Goal: Task Accomplishment & Management: Manage account settings

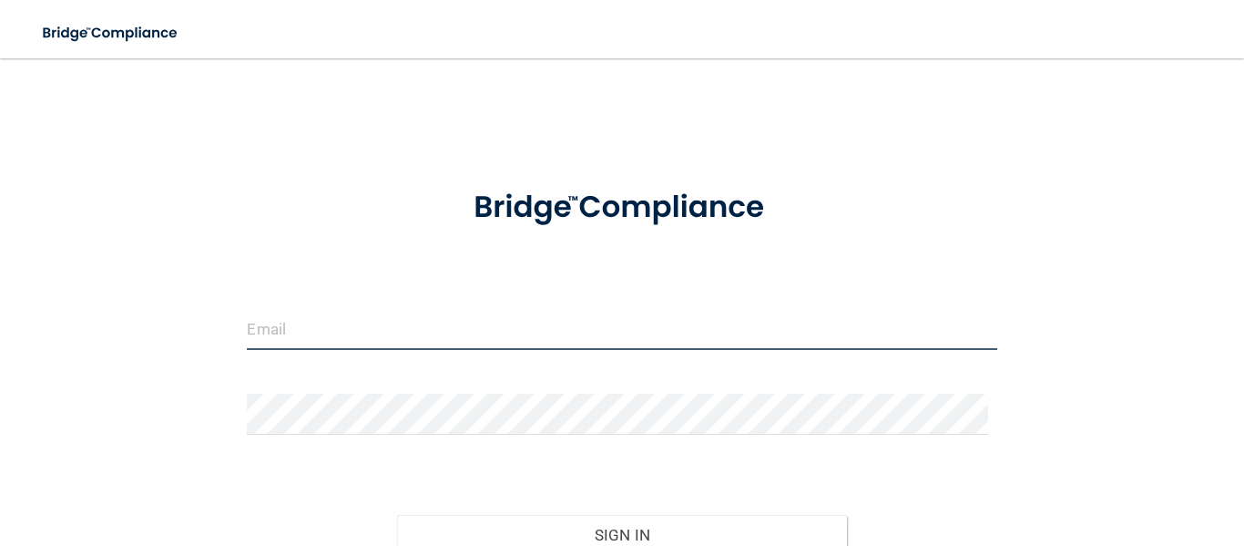
type input "[EMAIL_ADDRESS][DOMAIN_NAME]"
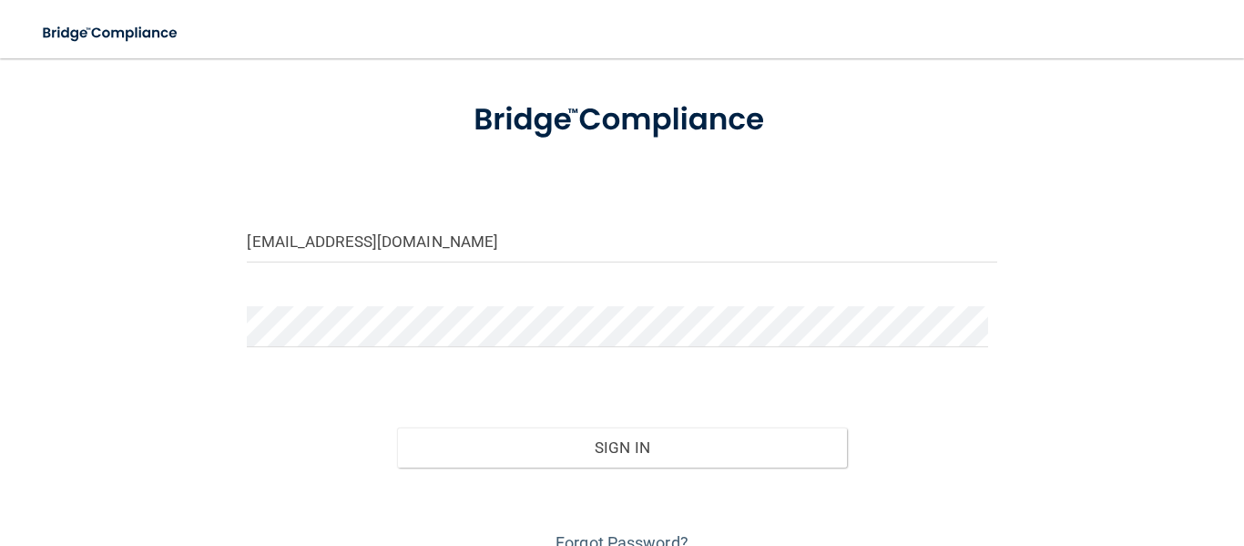
scroll to position [172, 0]
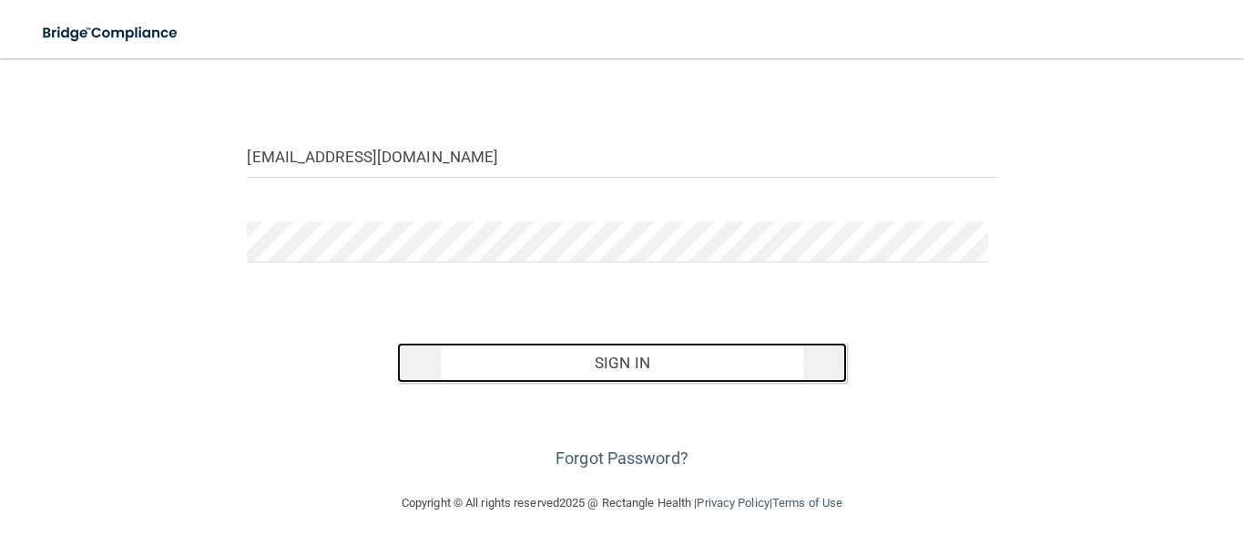
click at [645, 355] on button "Sign In" at bounding box center [622, 363] width 450 height 40
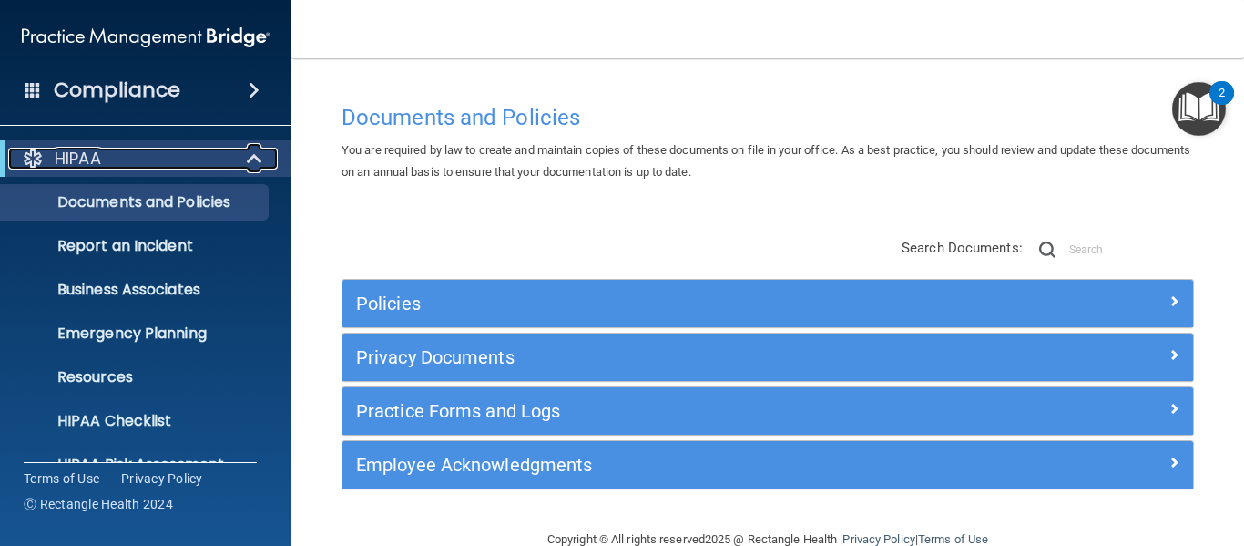
click at [255, 151] on span at bounding box center [256, 159] width 15 height 22
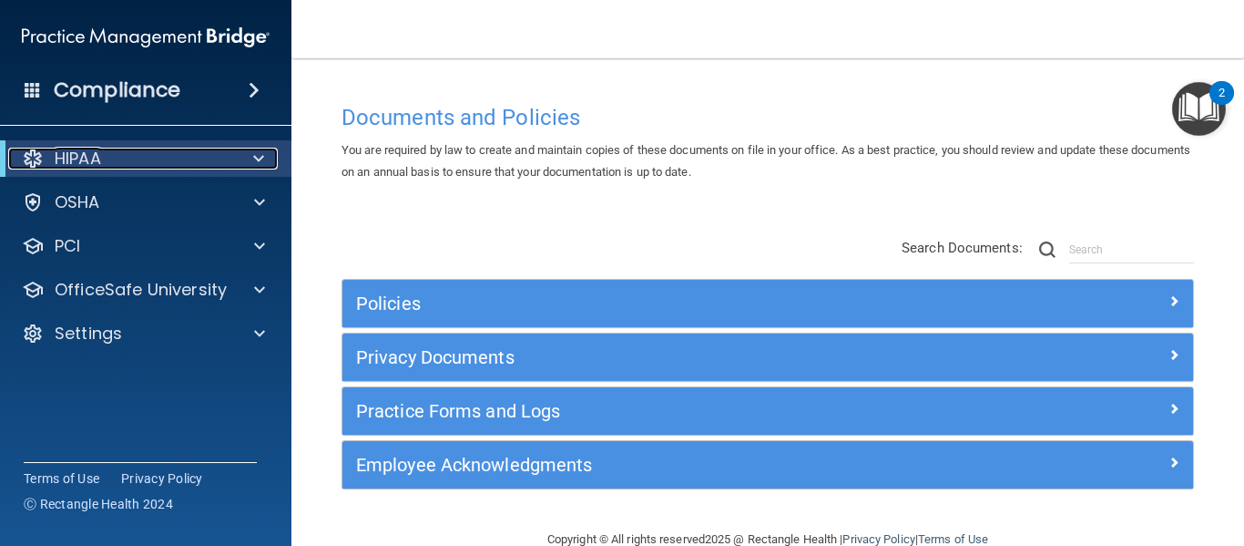
click at [249, 162] on div at bounding box center [255, 159] width 45 height 22
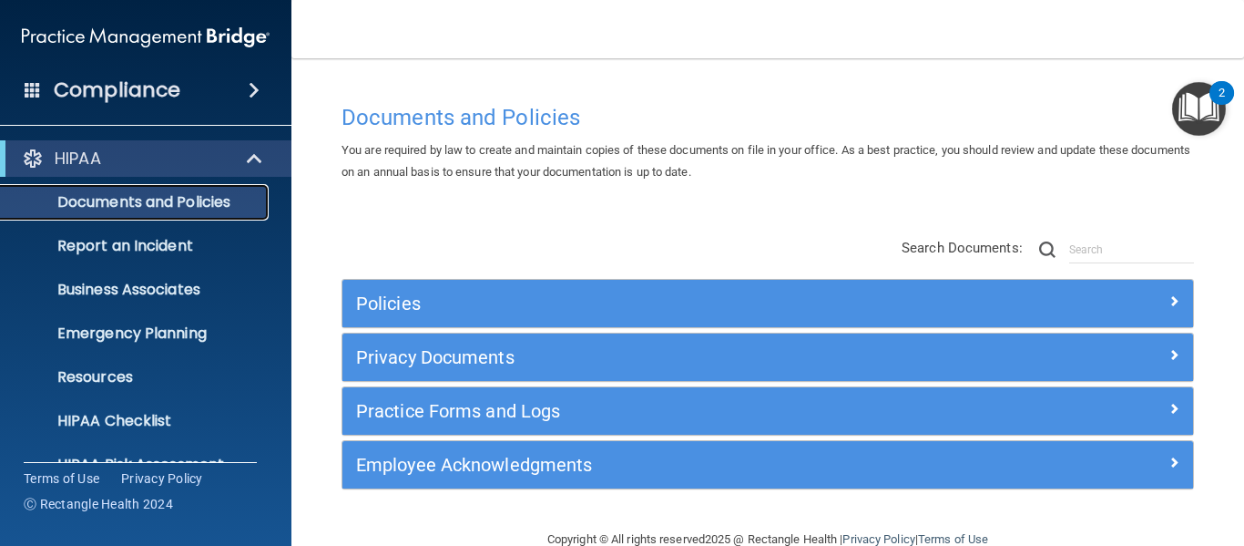
click at [186, 201] on p "Documents and Policies" at bounding box center [136, 202] width 249 height 18
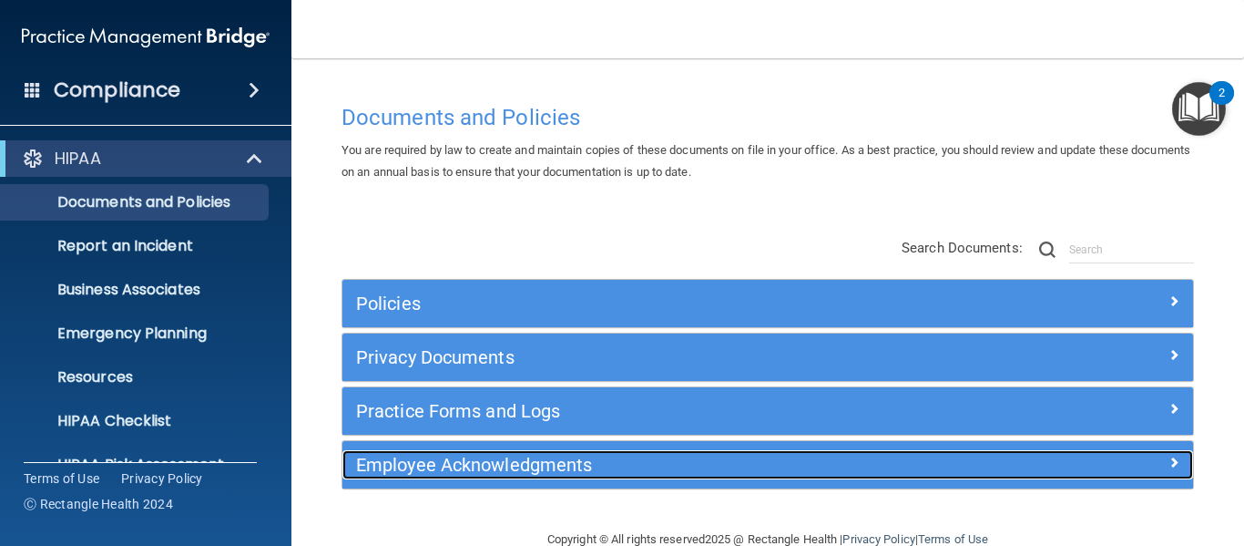
click at [439, 462] on h5 "Employee Acknowledgments" at bounding box center [661, 465] width 611 height 20
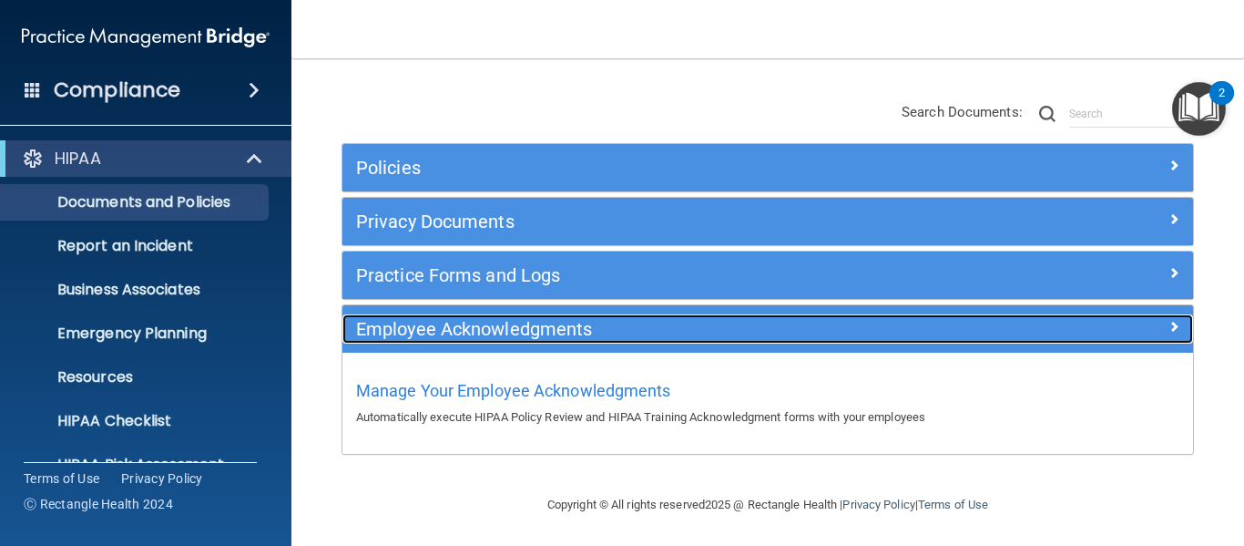
scroll to position [138, 0]
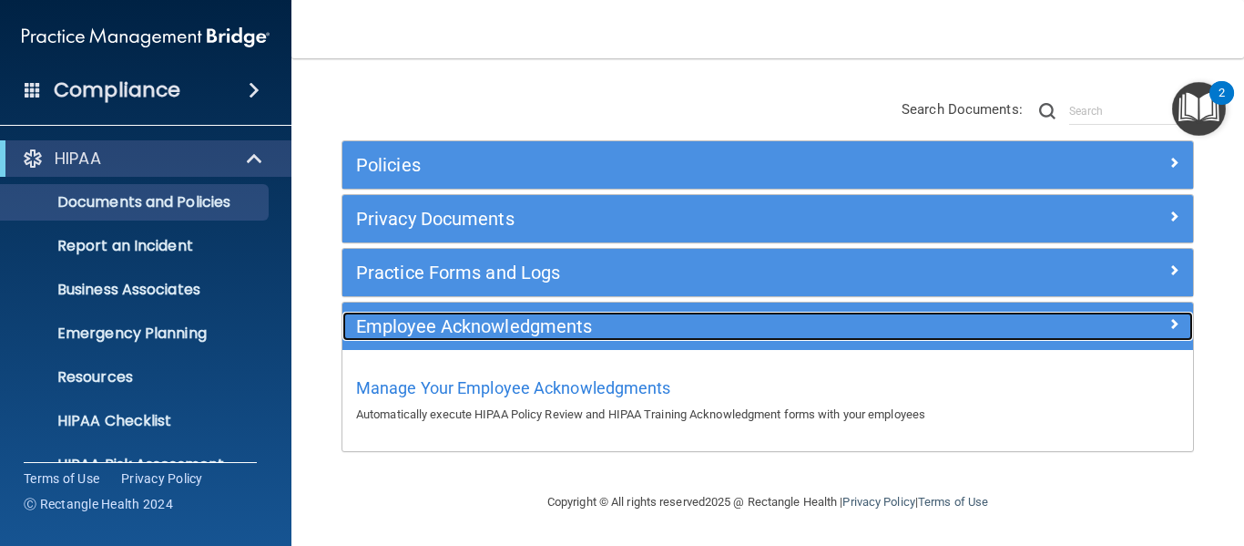
click at [1169, 323] on span at bounding box center [1174, 323] width 11 height 22
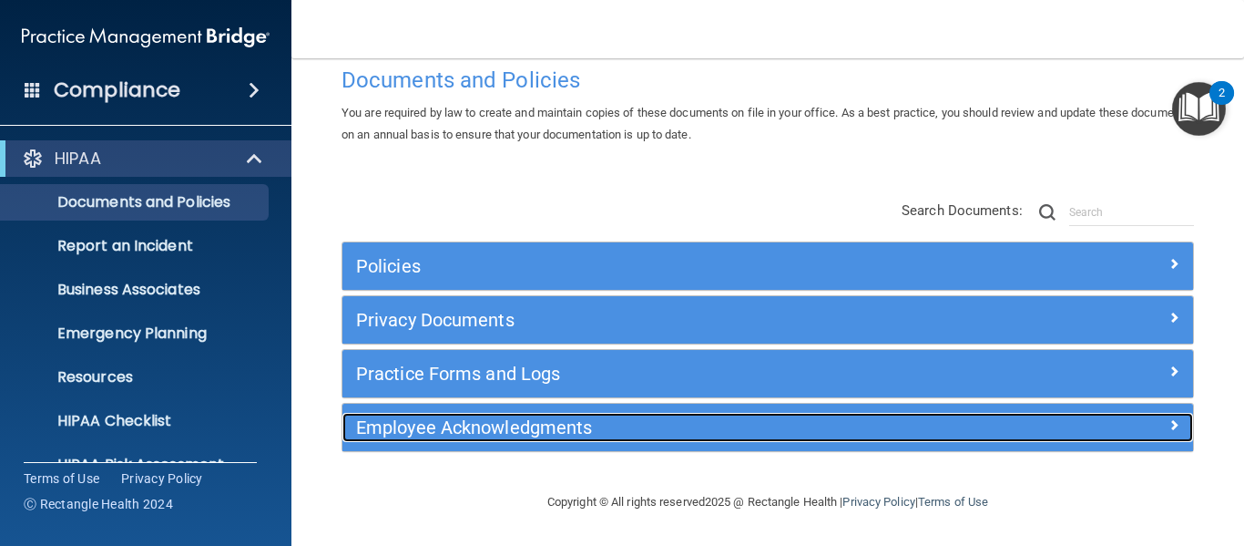
scroll to position [37, 0]
click at [1152, 430] on div at bounding box center [1087, 424] width 213 height 22
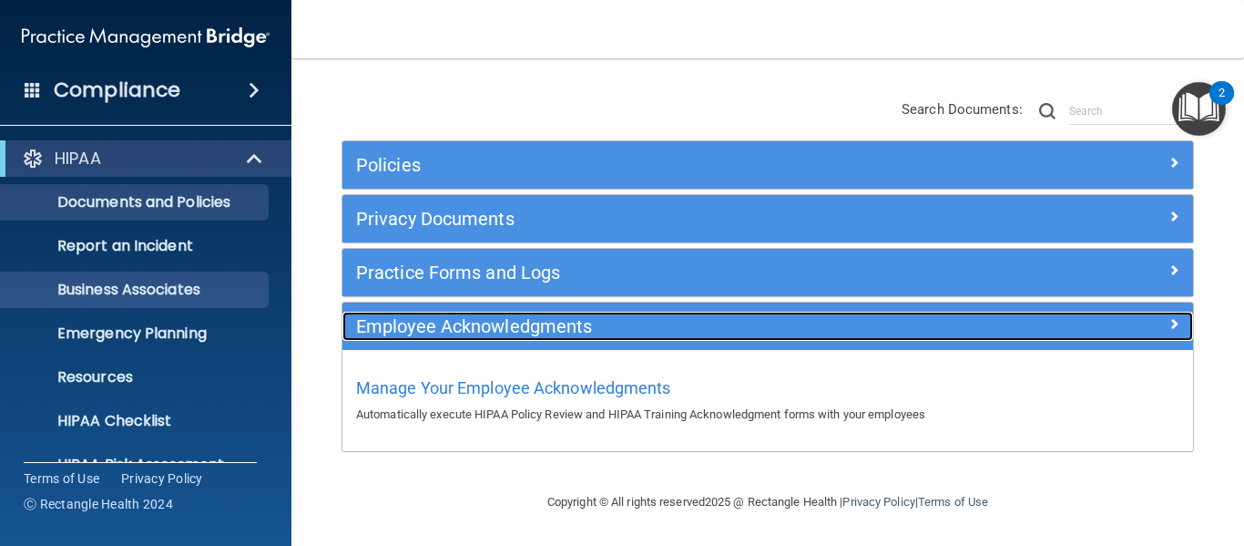
scroll to position [138, 0]
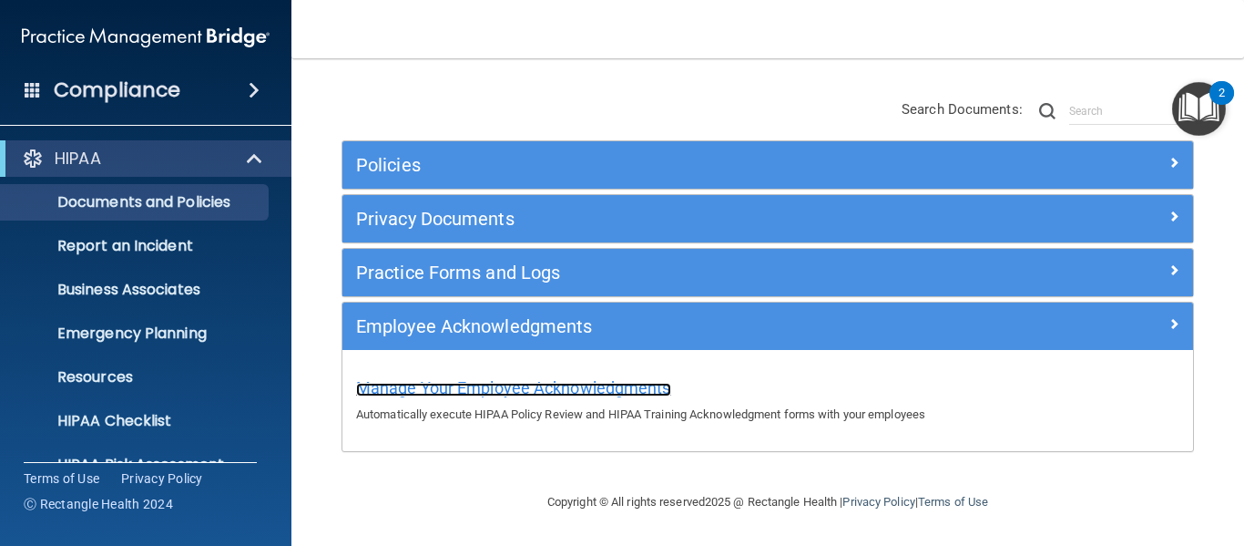
click at [403, 390] on span "Manage Your Employee Acknowledgments" at bounding box center [513, 387] width 315 height 19
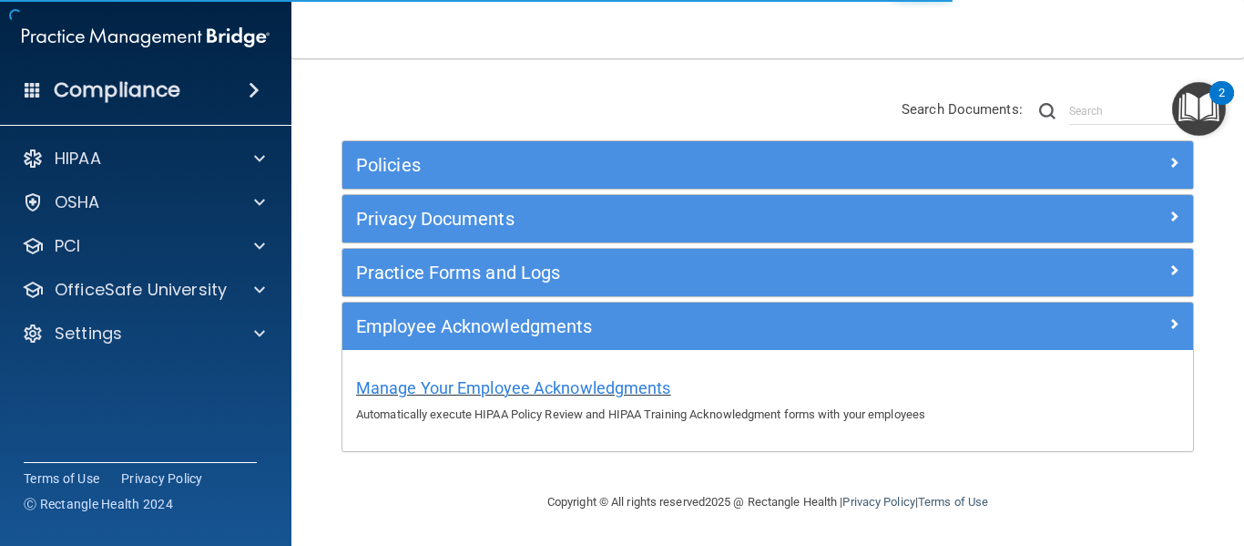
scroll to position [394, 0]
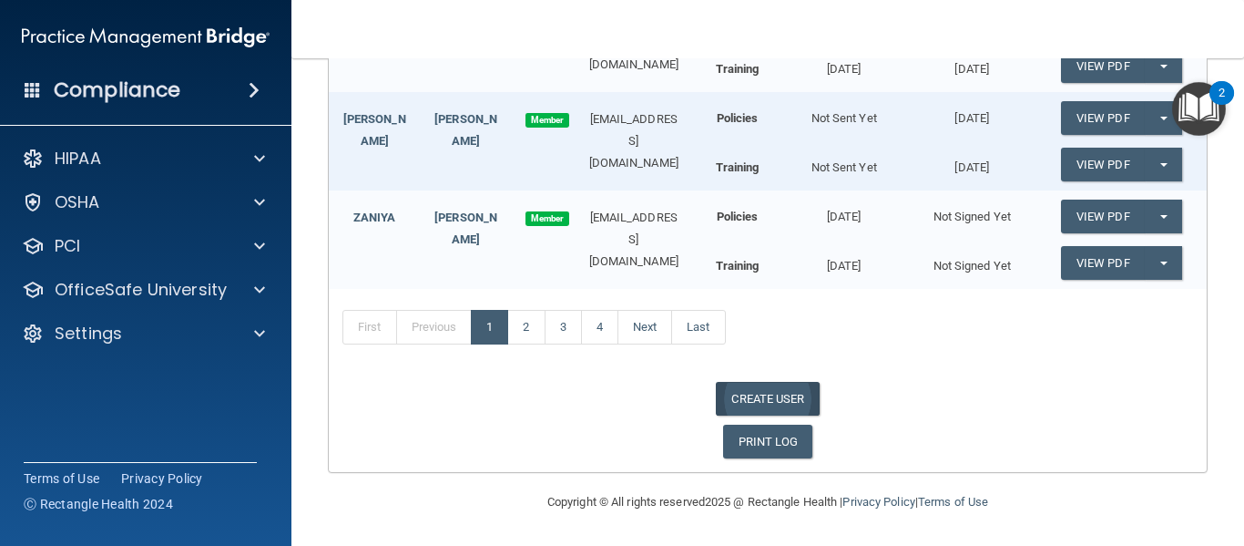
click at [757, 395] on link "CREATE USER" at bounding box center [767, 399] width 103 height 34
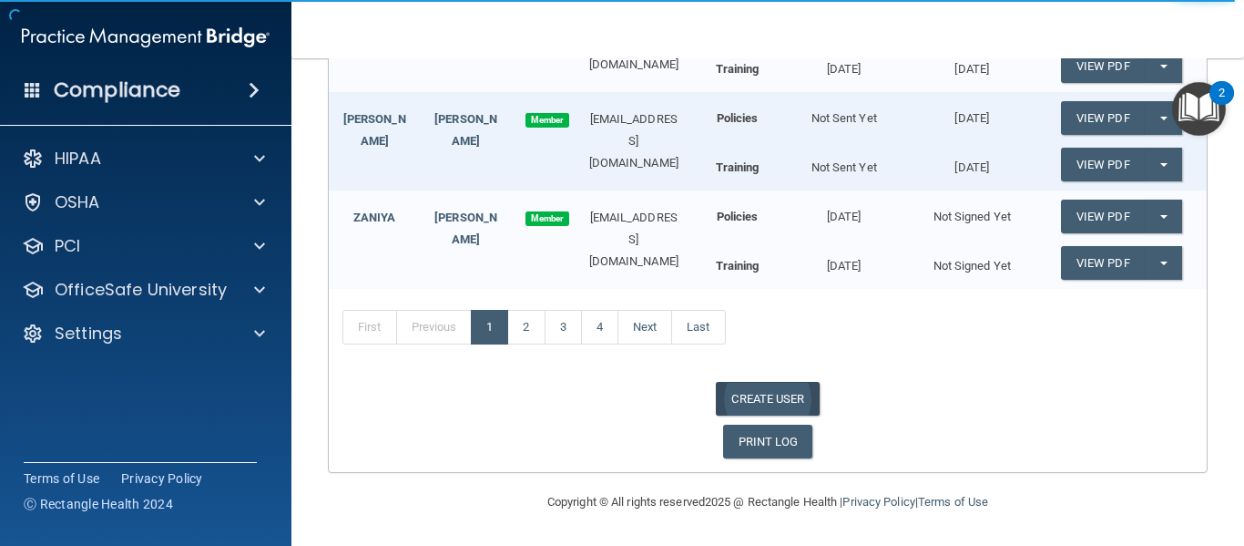
select select "practice_admin"
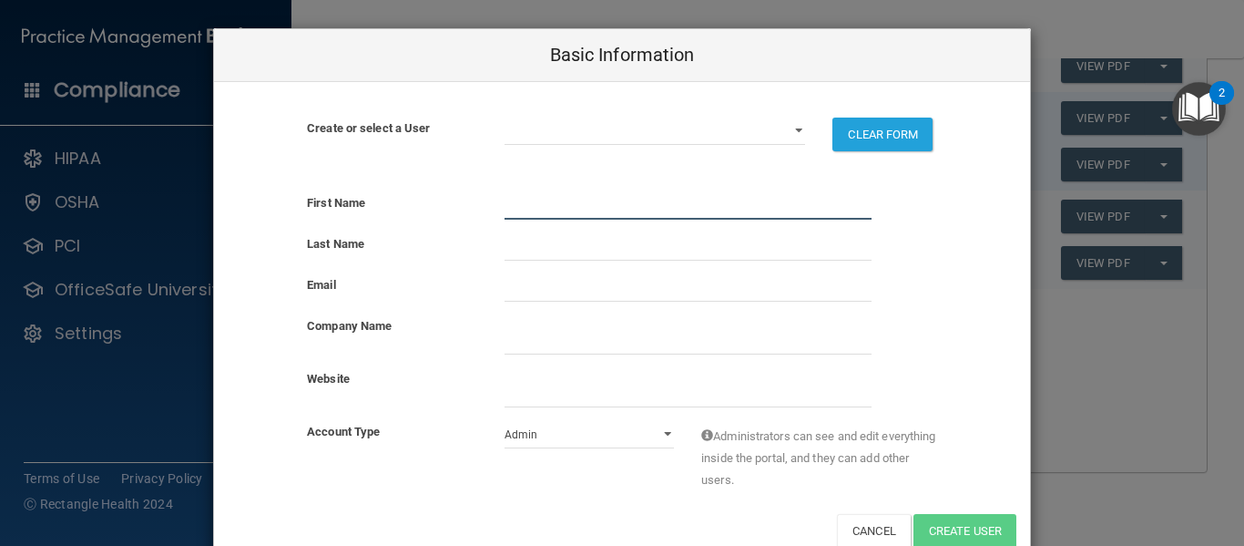
click at [559, 210] on input "text" at bounding box center [688, 205] width 367 height 27
type input "[PERSON_NAME]"
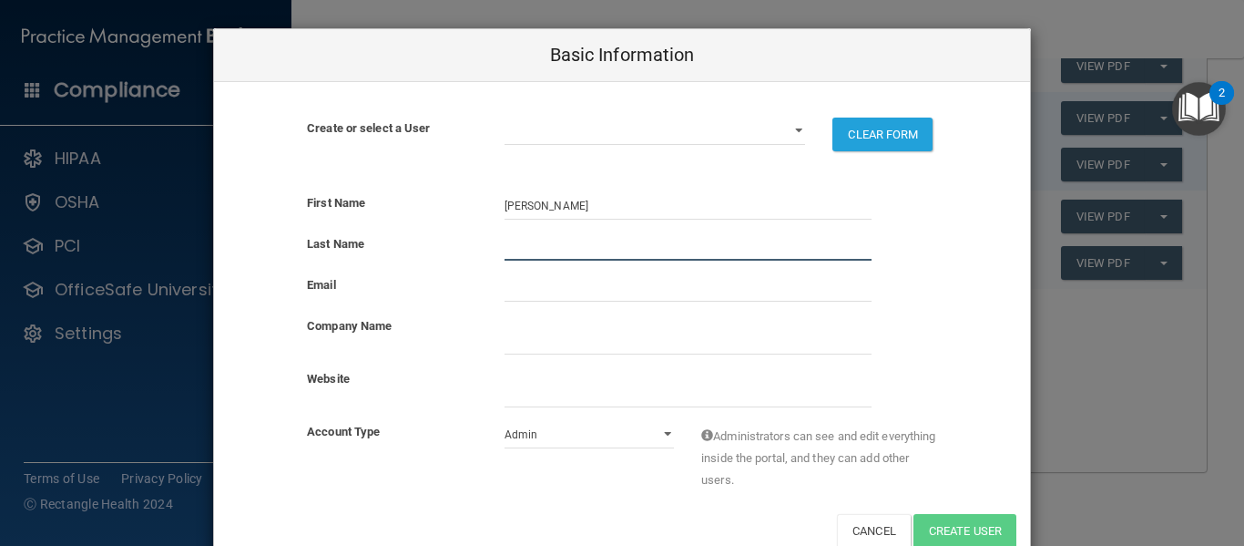
click at [526, 246] on input "text" at bounding box center [688, 246] width 367 height 27
type input "[PERSON_NAME]"
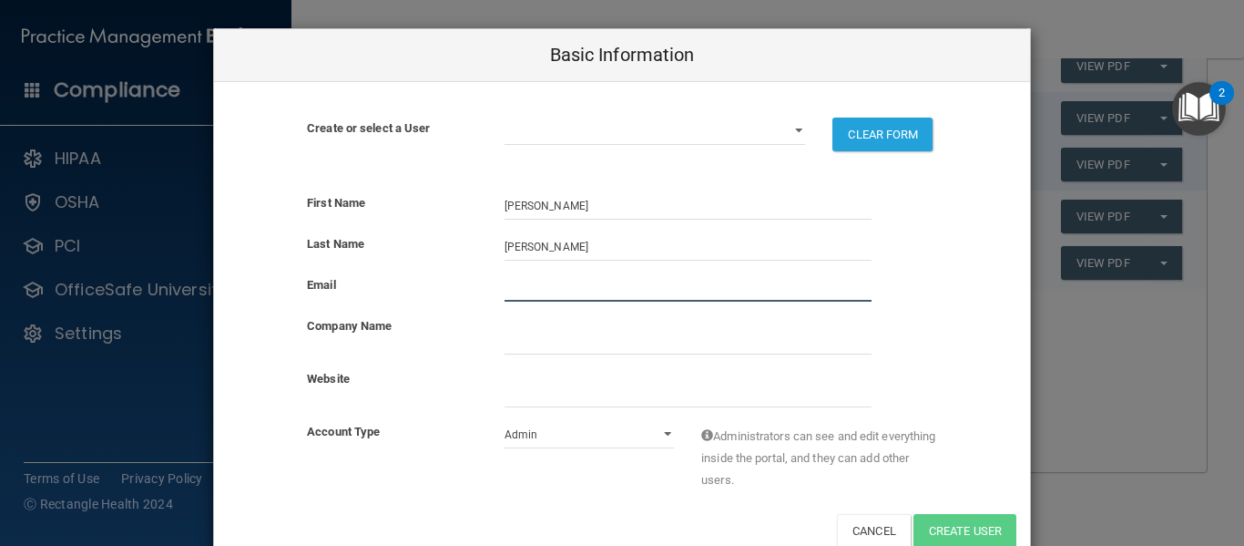
click at [521, 287] on input "email" at bounding box center [688, 287] width 367 height 27
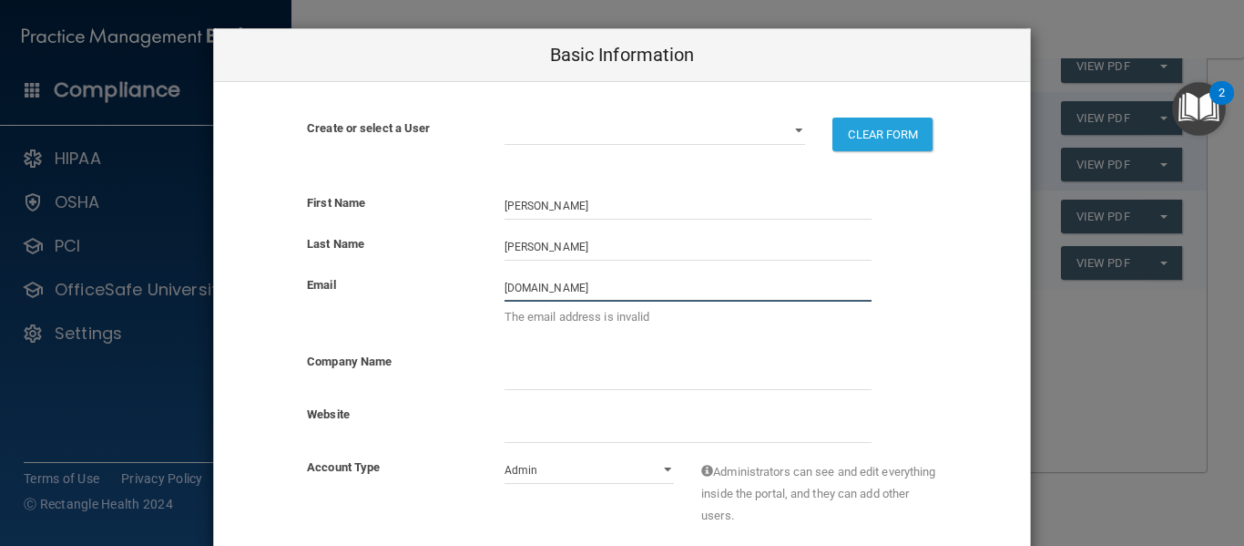
click at [590, 285] on input "[DOMAIN_NAME]" at bounding box center [688, 287] width 367 height 27
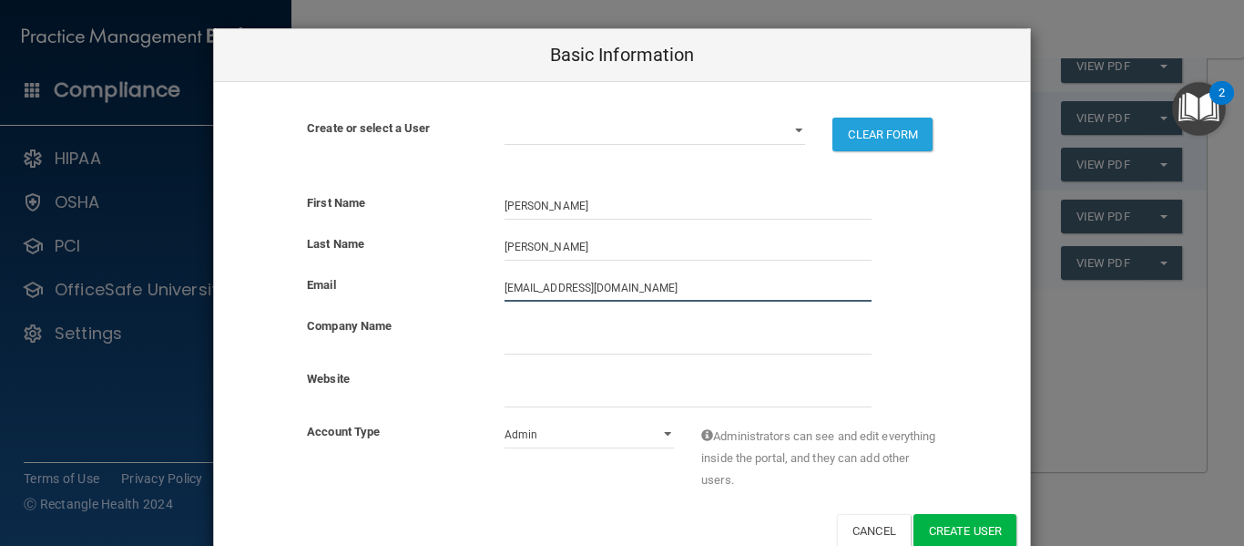
type input "[EMAIL_ADDRESS][DOMAIN_NAME]"
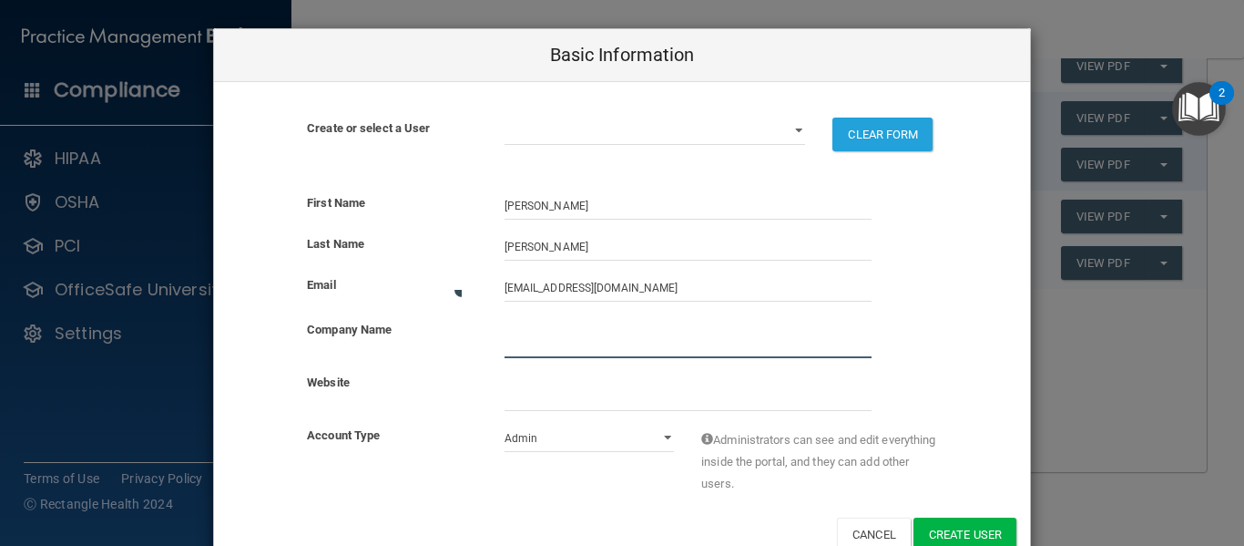
click at [517, 345] on input "company_name" at bounding box center [688, 344] width 367 height 27
type input "pih"
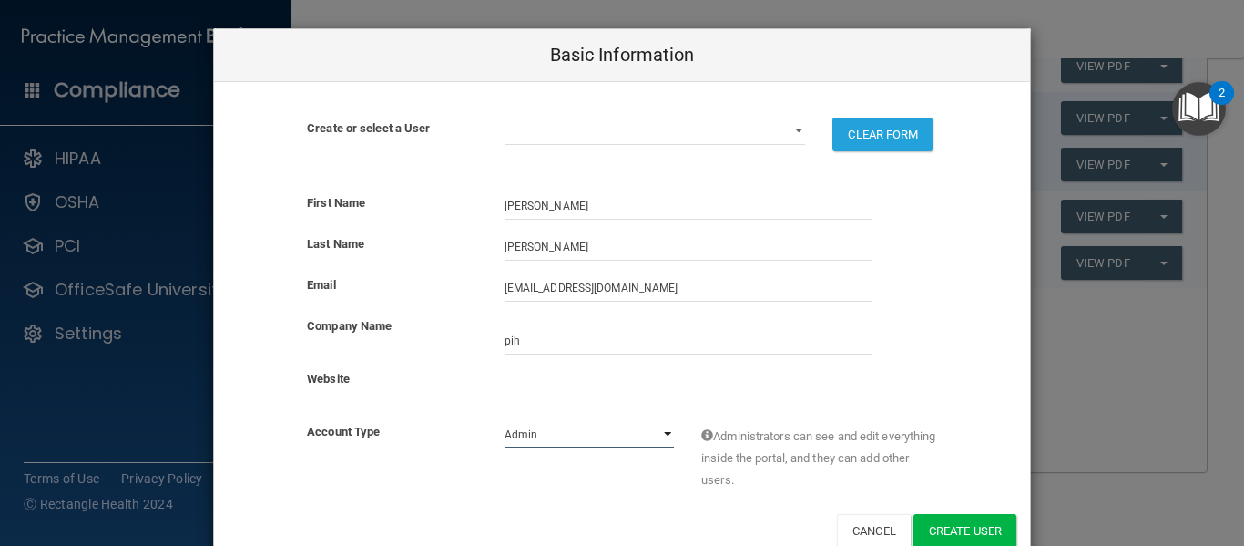
click at [663, 428] on select "Admin Member" at bounding box center [590, 434] width 170 height 27
select select "practice_member"
click at [505, 421] on select "Admin Member" at bounding box center [590, 434] width 170 height 27
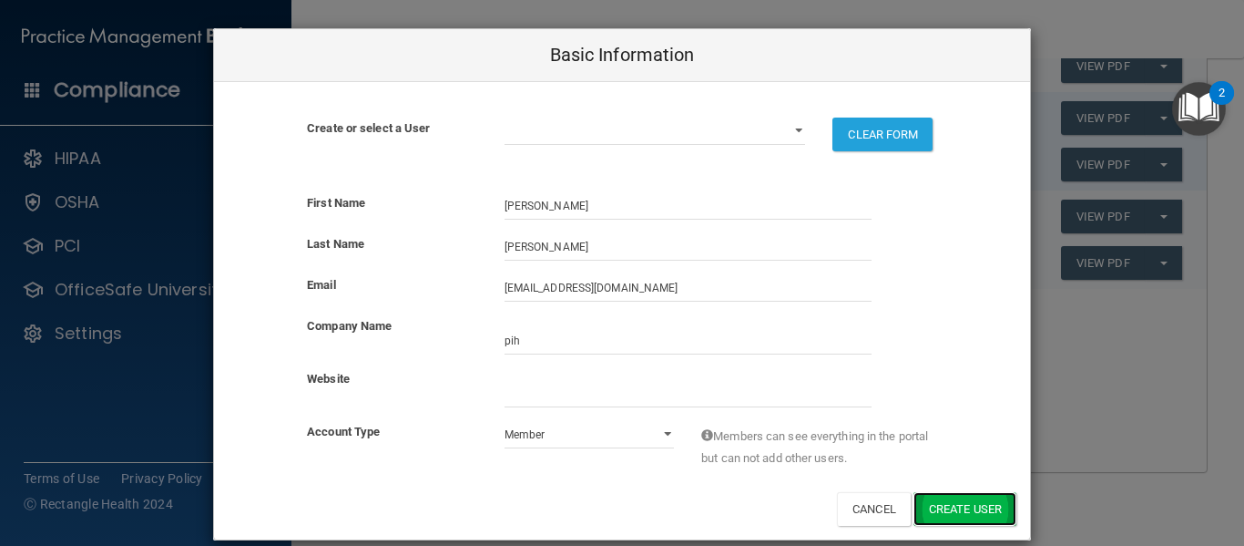
click at [974, 503] on button "Create User" at bounding box center [965, 509] width 103 height 34
click at [1152, 443] on div "Basic Information Create or select a User [PERSON_NAME][EMAIL_ADDRESS][PERSON_N…" at bounding box center [622, 273] width 1244 height 546
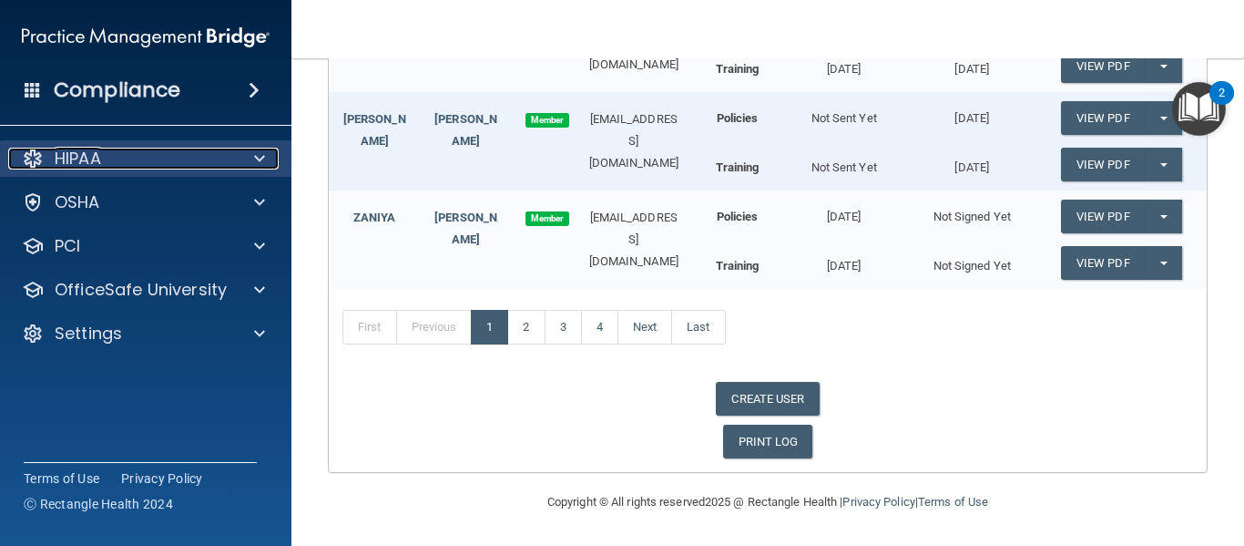
click at [266, 160] on div at bounding box center [257, 159] width 46 height 22
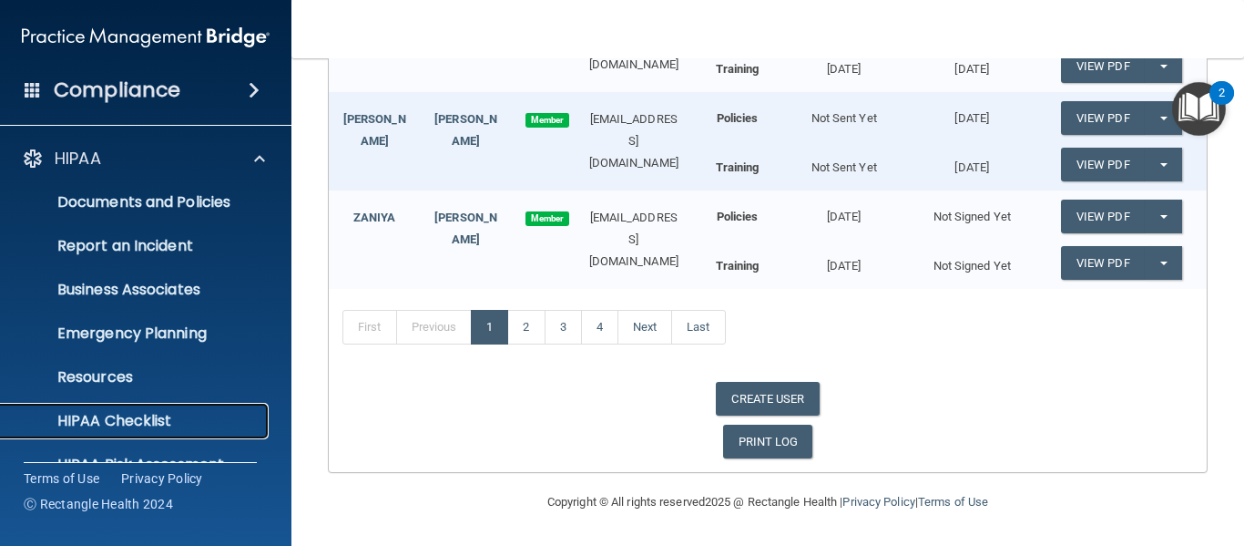
click at [157, 418] on p "HIPAA Checklist" at bounding box center [136, 421] width 249 height 18
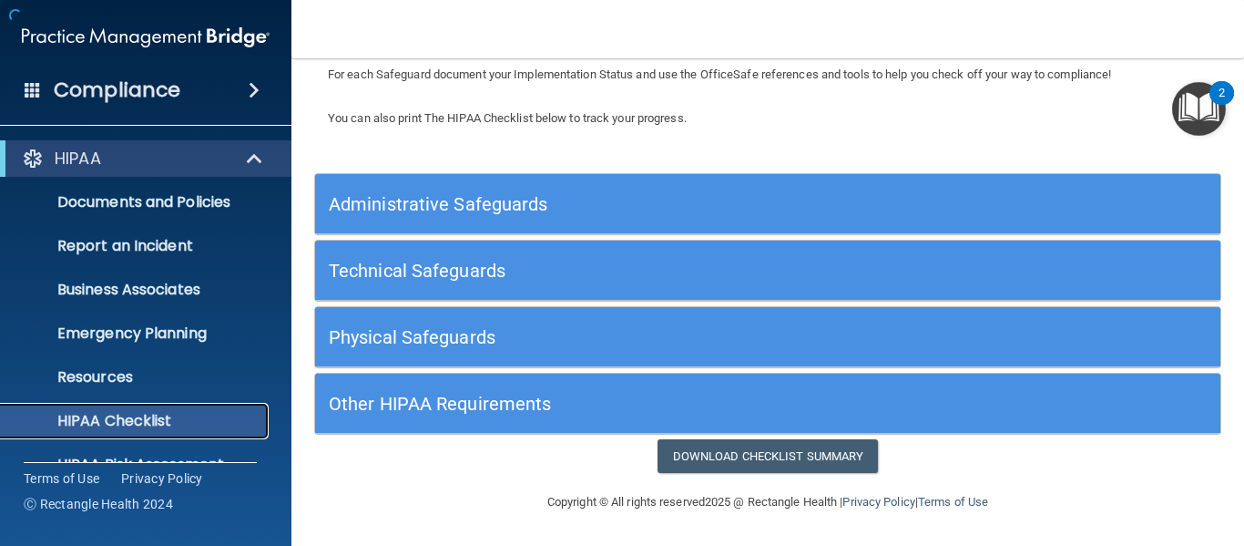
scroll to position [145, 0]
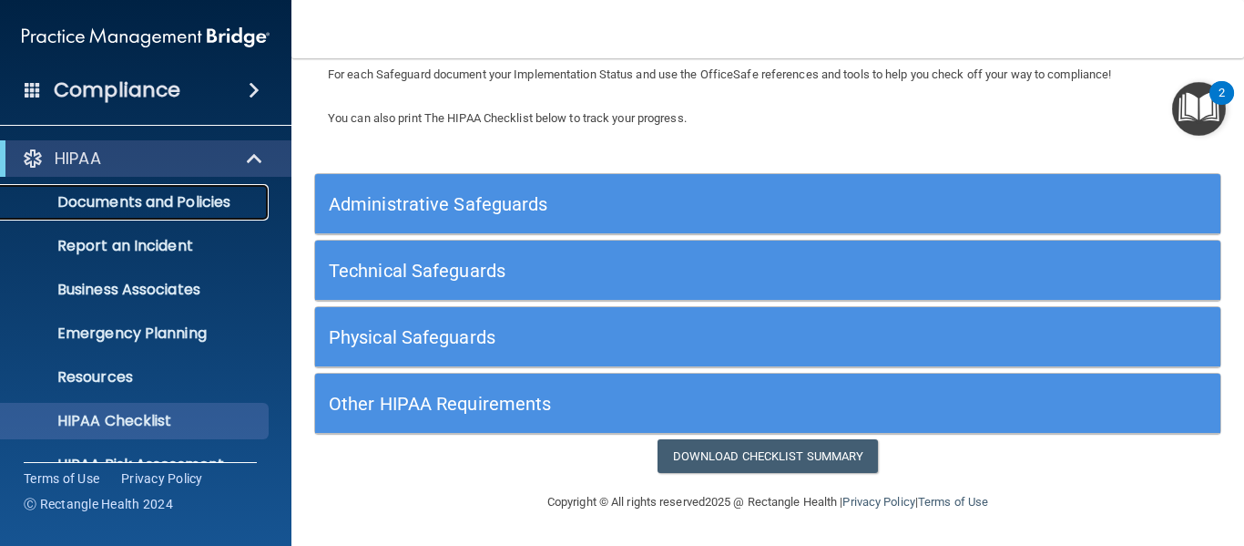
click at [157, 195] on p "Documents and Policies" at bounding box center [136, 202] width 249 height 18
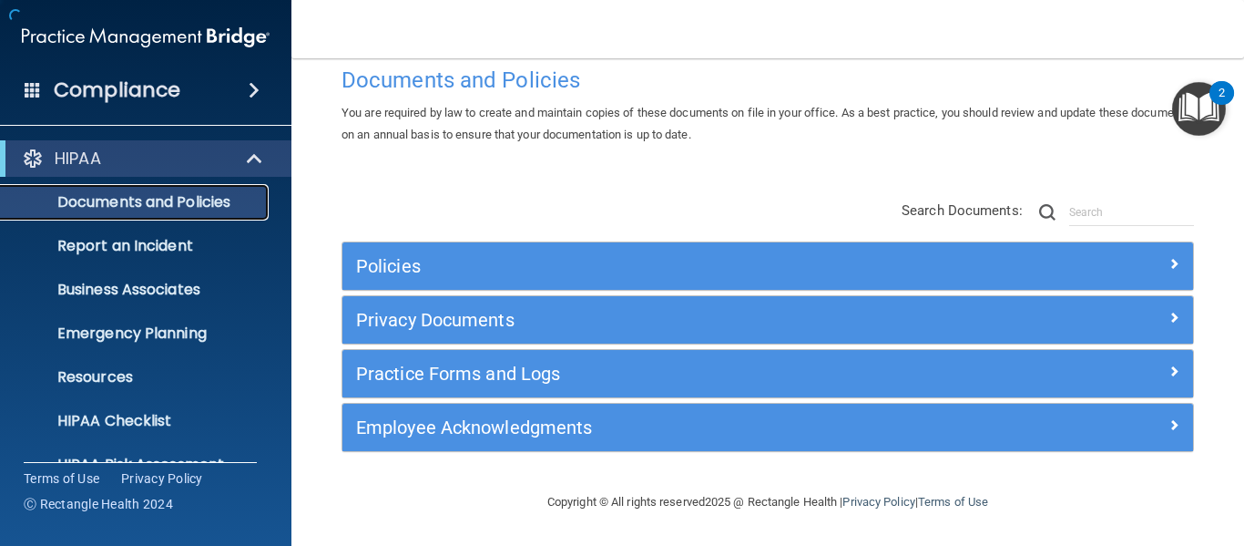
scroll to position [37, 0]
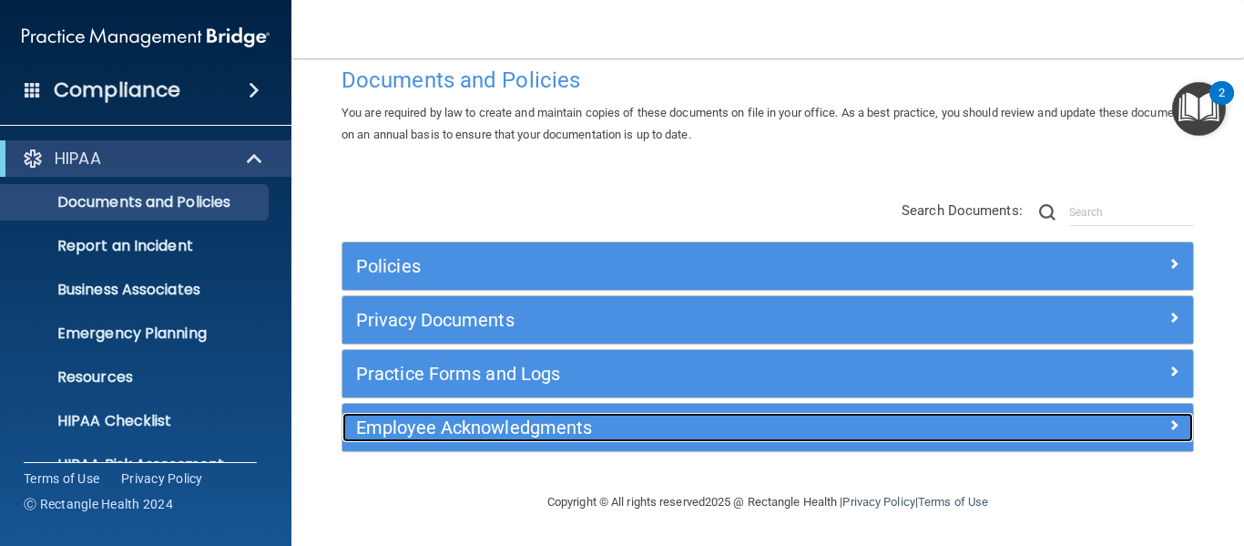
click at [1169, 425] on span at bounding box center [1174, 425] width 11 height 22
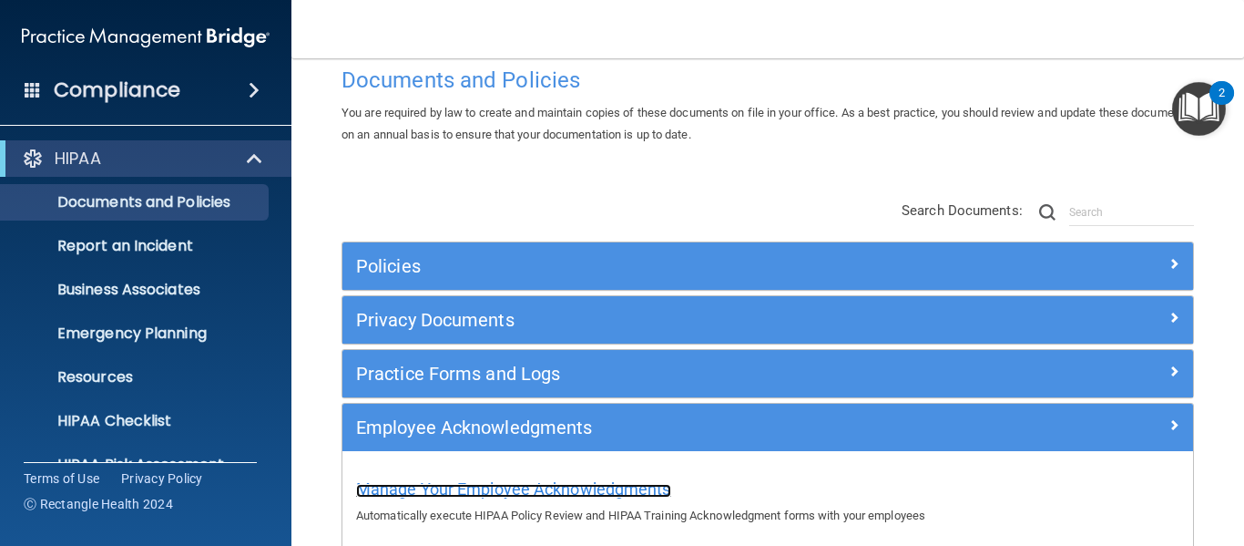
click at [507, 485] on span "Manage Your Employee Acknowledgments" at bounding box center [513, 488] width 315 height 19
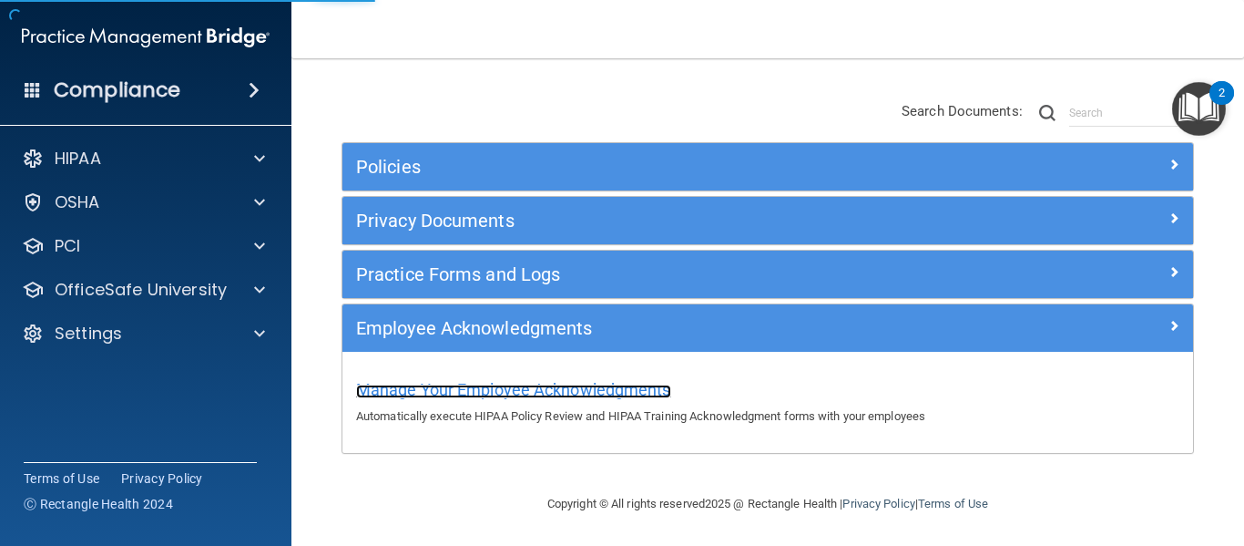
scroll to position [138, 0]
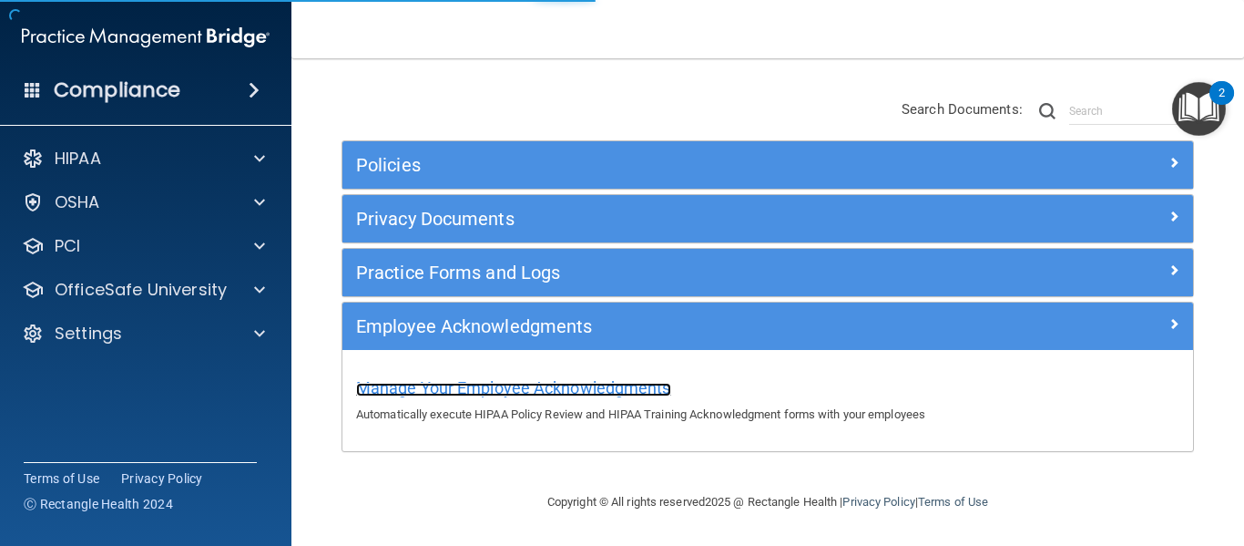
click at [517, 385] on span "Manage Your Employee Acknowledgments" at bounding box center [513, 387] width 315 height 19
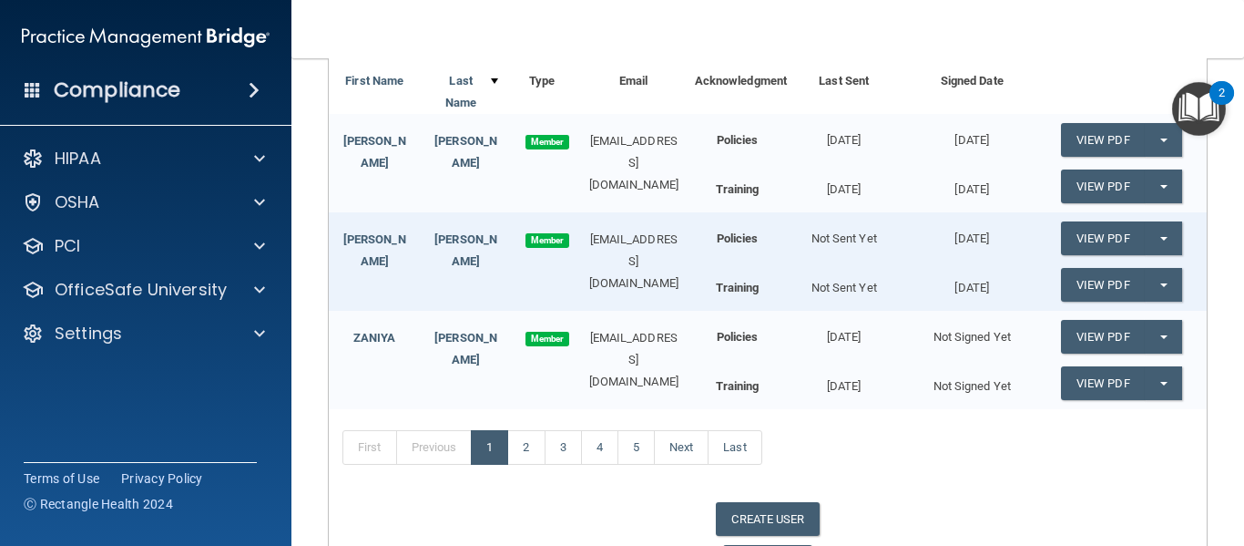
scroll to position [394, 0]
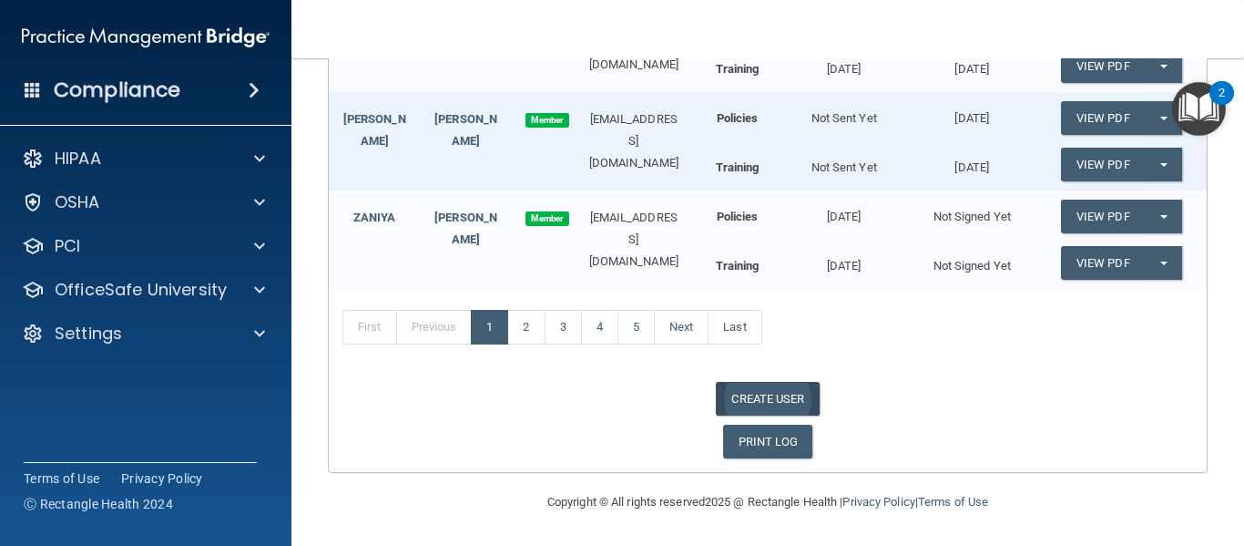
click at [768, 397] on link "CREATE USER" at bounding box center [767, 399] width 103 height 34
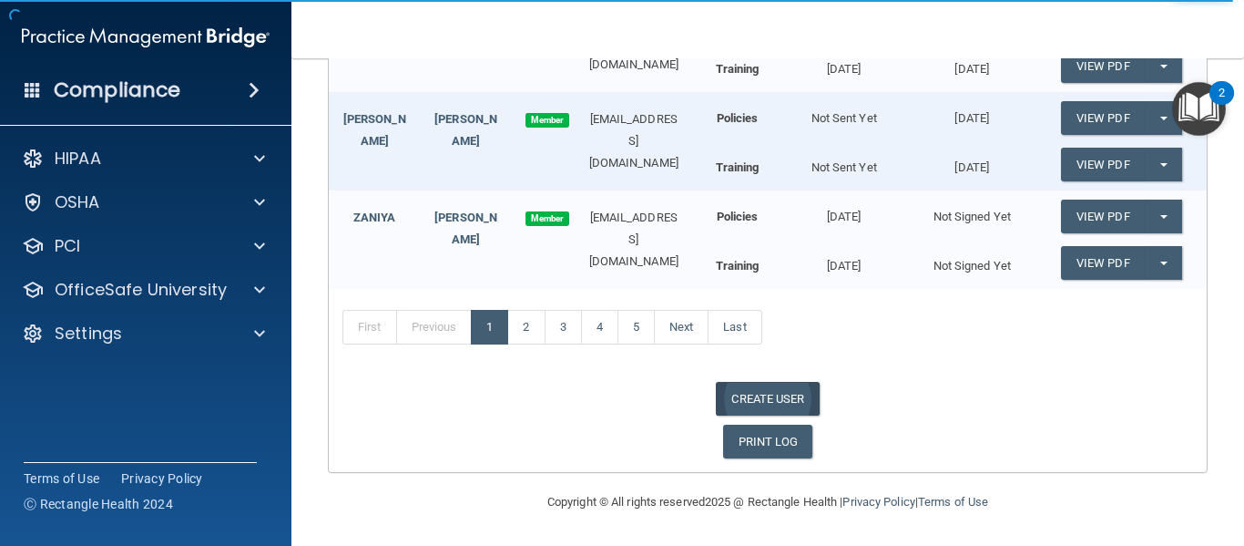
select select "practice_admin"
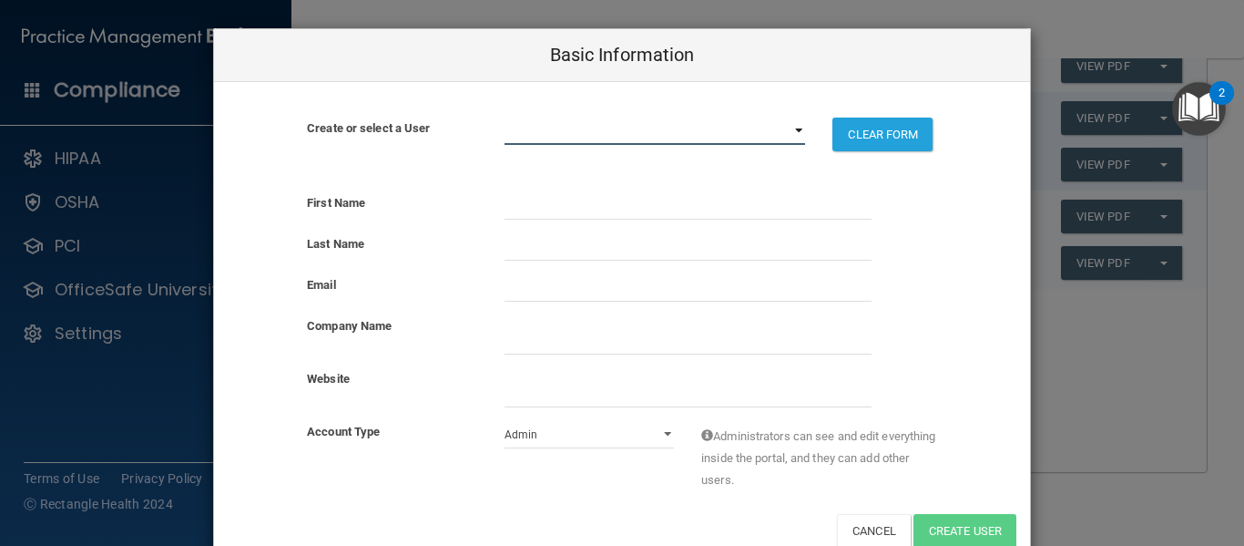
click at [793, 128] on select "[EMAIL_ADDRESS][DOMAIN_NAME] [PERSON_NAME][DOMAIN_NAME][EMAIL_ADDRESS][PERSON_N…" at bounding box center [656, 131] width 302 height 27
select select "0"
click at [505, 118] on select "[EMAIL_ADDRESS][DOMAIN_NAME] [PERSON_NAME][DOMAIN_NAME][EMAIL_ADDRESS][PERSON_N…" at bounding box center [656, 131] width 302 height 27
select select "practice_member"
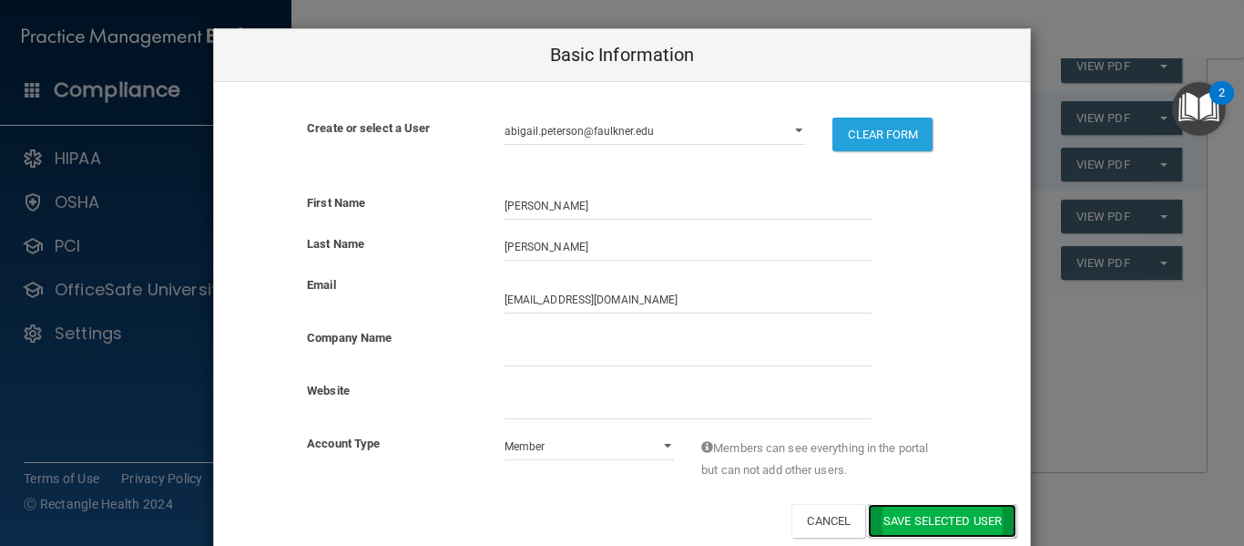
click at [972, 515] on button "Save selected User" at bounding box center [942, 521] width 148 height 34
click at [906, 512] on button "Save selected User" at bounding box center [942, 521] width 148 height 34
click at [1129, 480] on div "Basic Information Create or select a User [EMAIL_ADDRESS][DOMAIN_NAME] [PERSON_…" at bounding box center [622, 273] width 1244 height 546
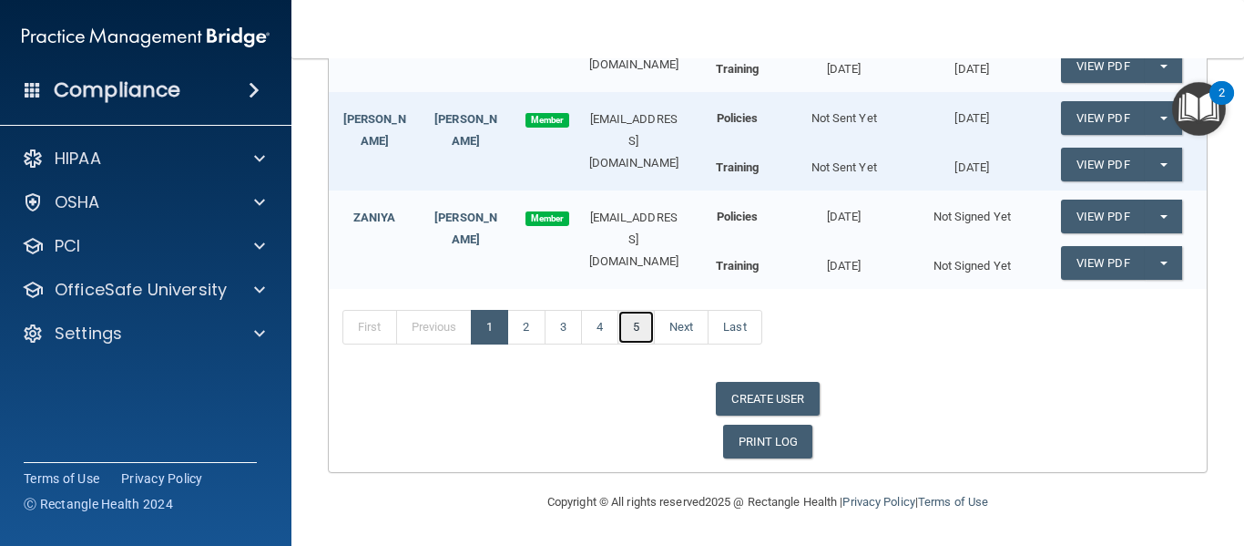
click at [641, 323] on link "5" at bounding box center [636, 327] width 37 height 35
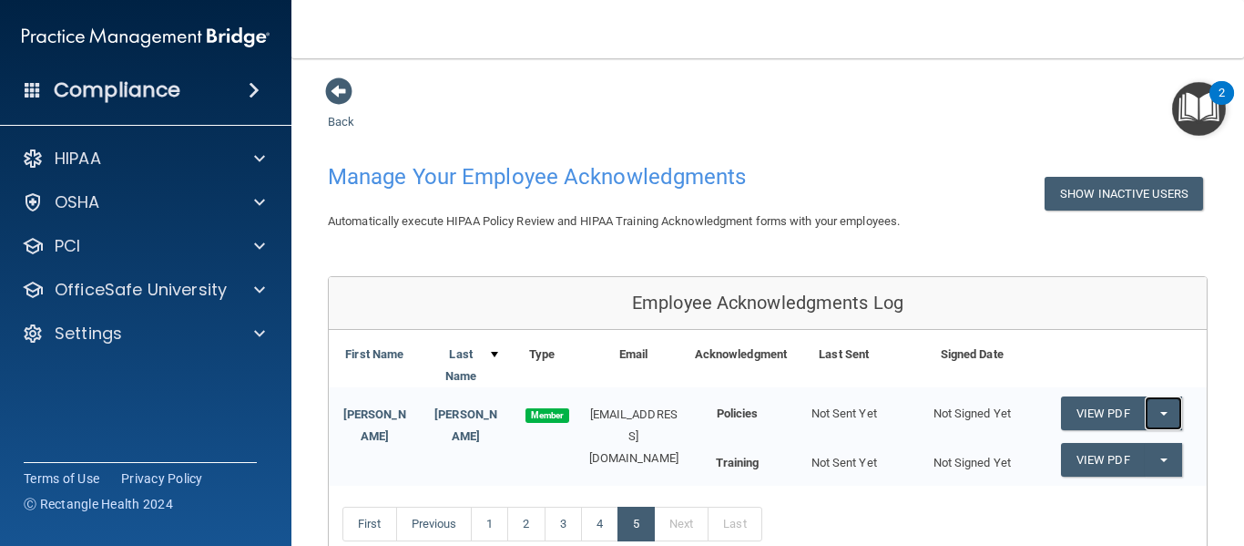
click at [1161, 412] on span "button" at bounding box center [1164, 414] width 7 height 4
click at [1127, 452] on link "Send Acknowledgment" at bounding box center [1140, 449] width 158 height 27
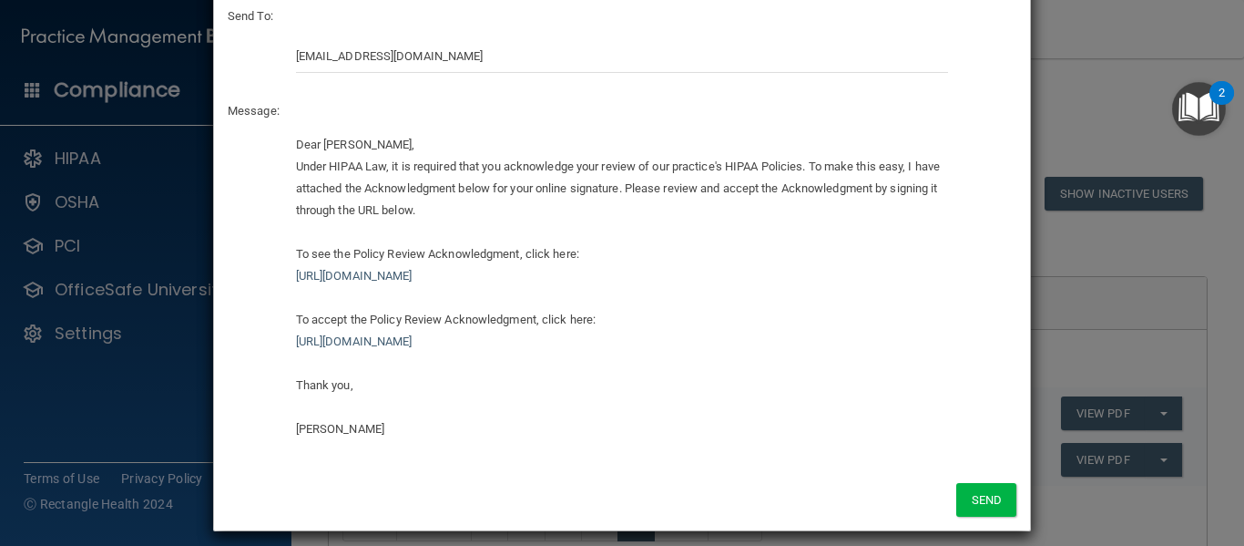
scroll to position [119, 0]
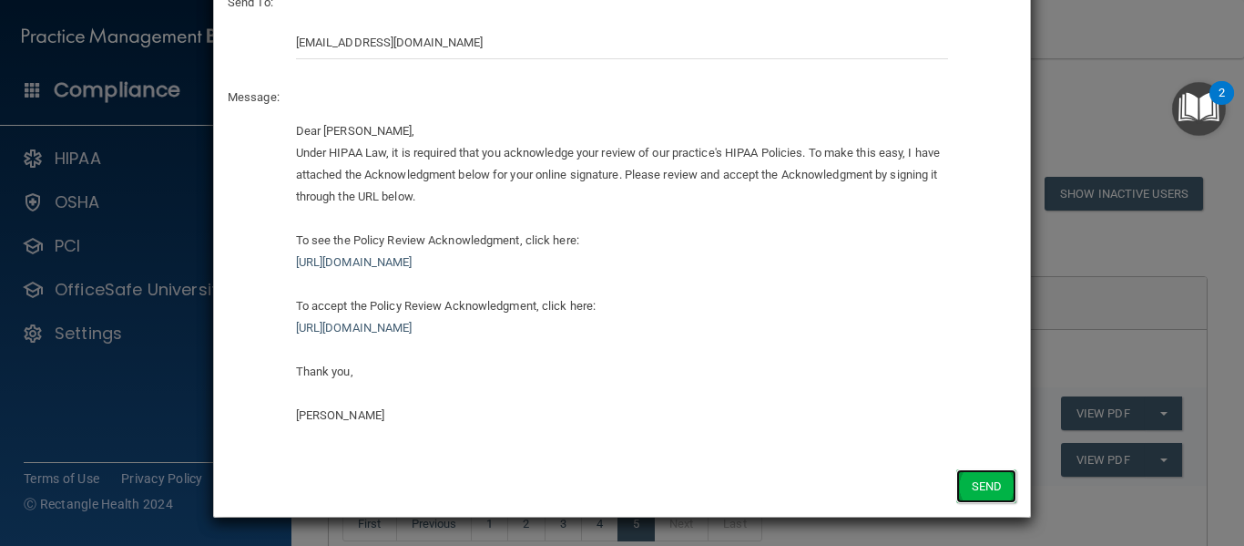
click at [985, 487] on button "Send" at bounding box center [987, 486] width 60 height 34
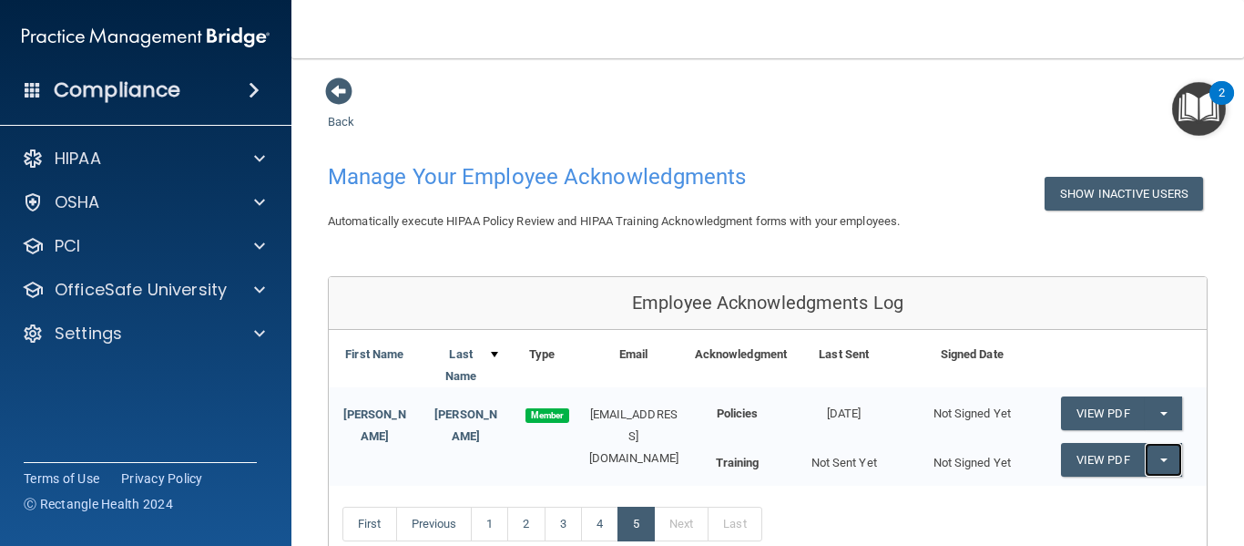
click at [1145, 459] on button "Split button!" at bounding box center [1163, 460] width 37 height 34
click at [1134, 490] on link "Send Acknowledgment PDF" at bounding box center [1152, 496] width 182 height 27
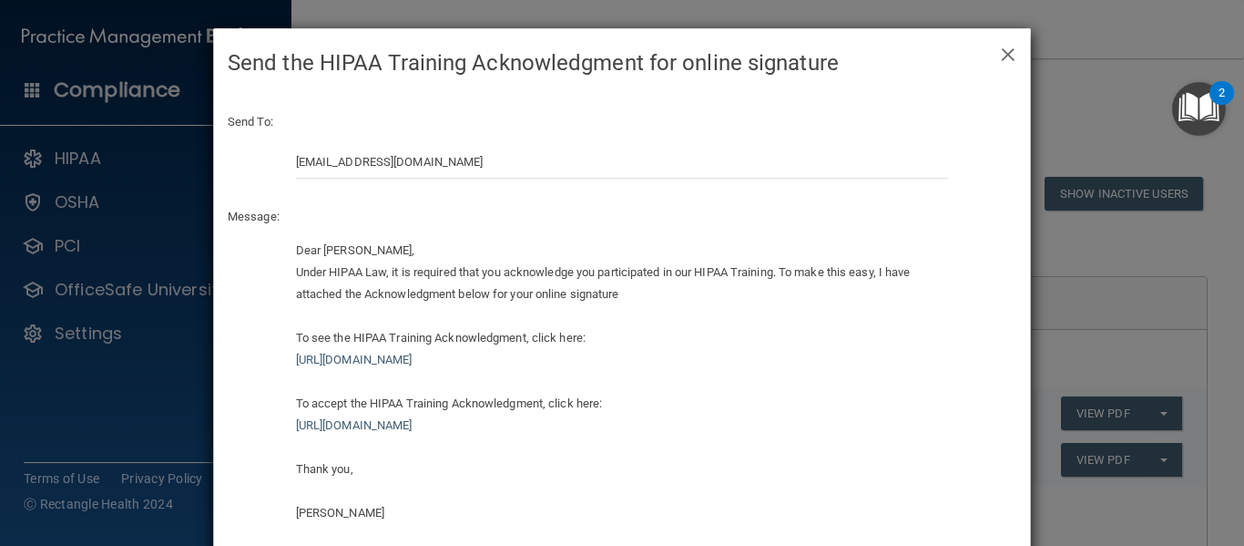
scroll to position [97, 0]
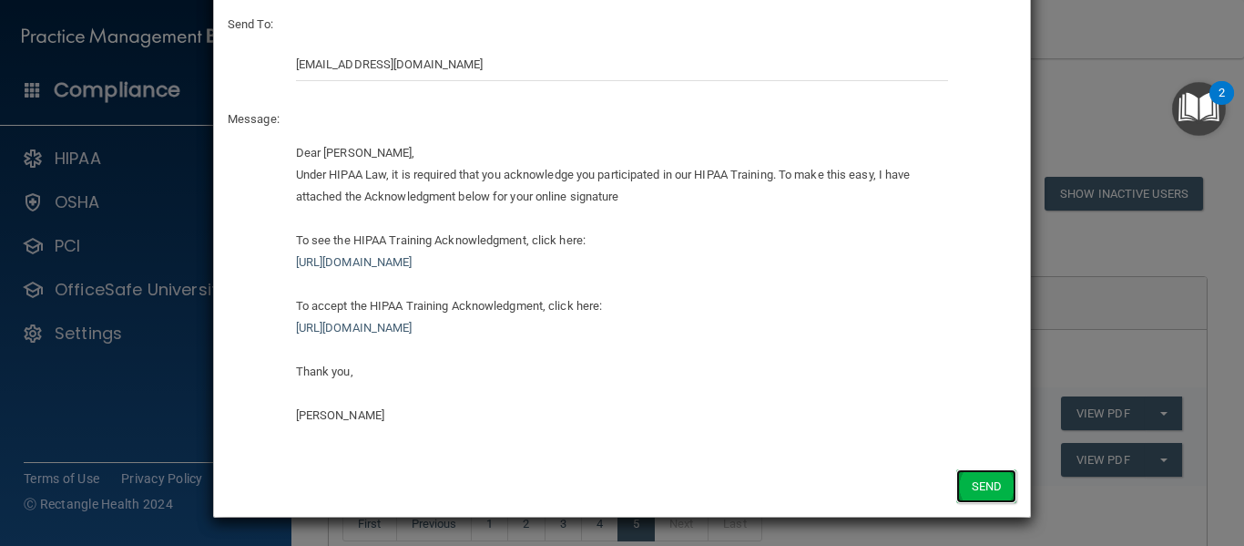
click at [989, 489] on button "Send" at bounding box center [987, 486] width 60 height 34
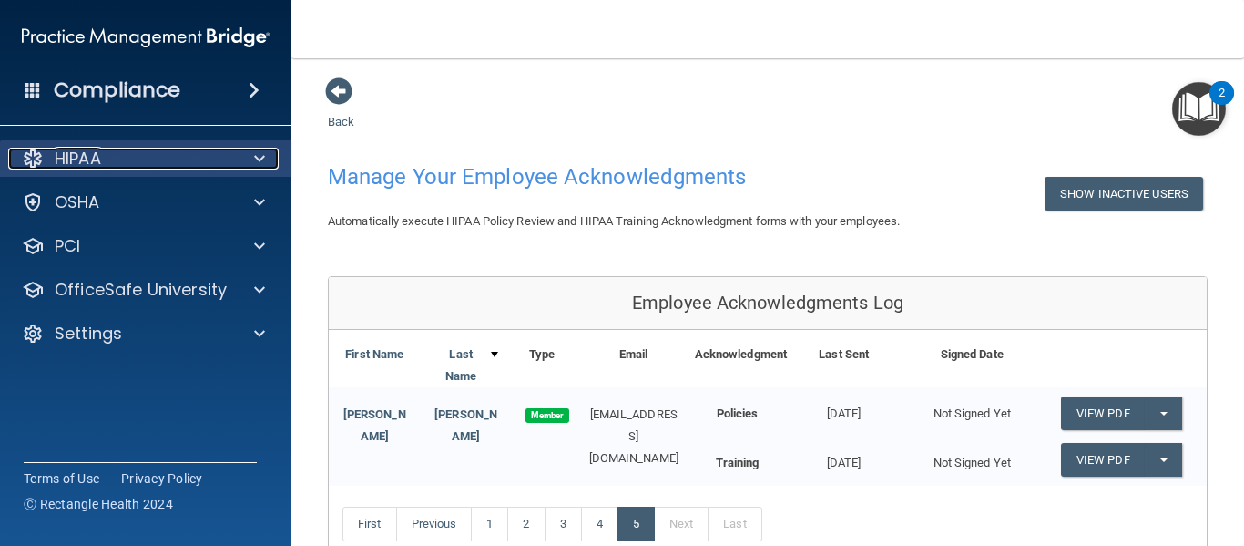
click at [261, 162] on span at bounding box center [259, 159] width 11 height 22
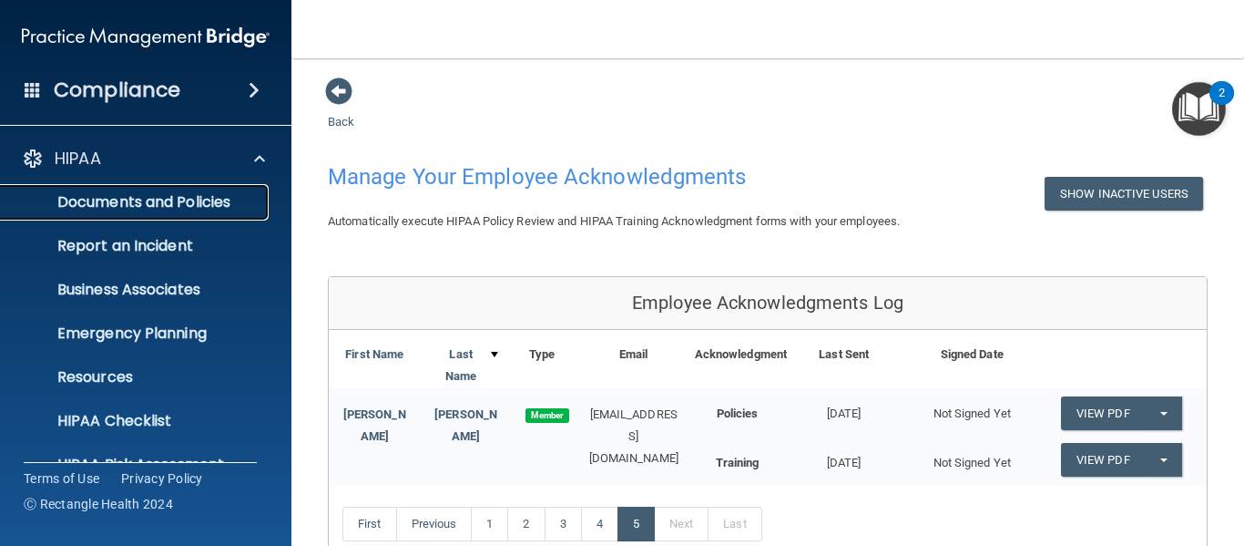
click at [227, 205] on p "Documents and Policies" at bounding box center [136, 202] width 249 height 18
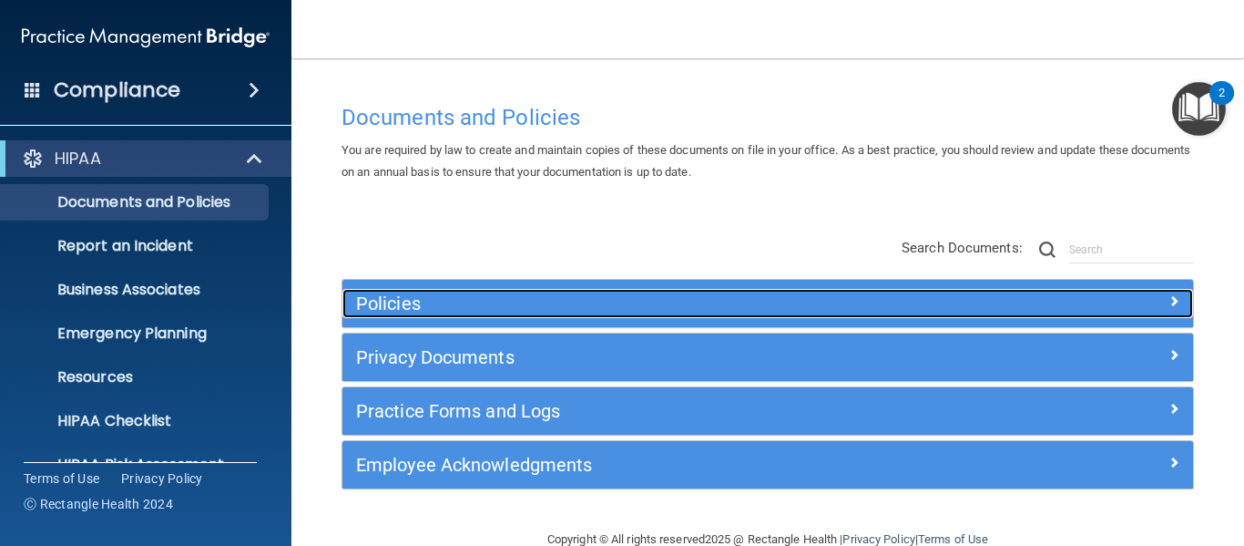
click at [1169, 296] on span at bounding box center [1174, 301] width 11 height 22
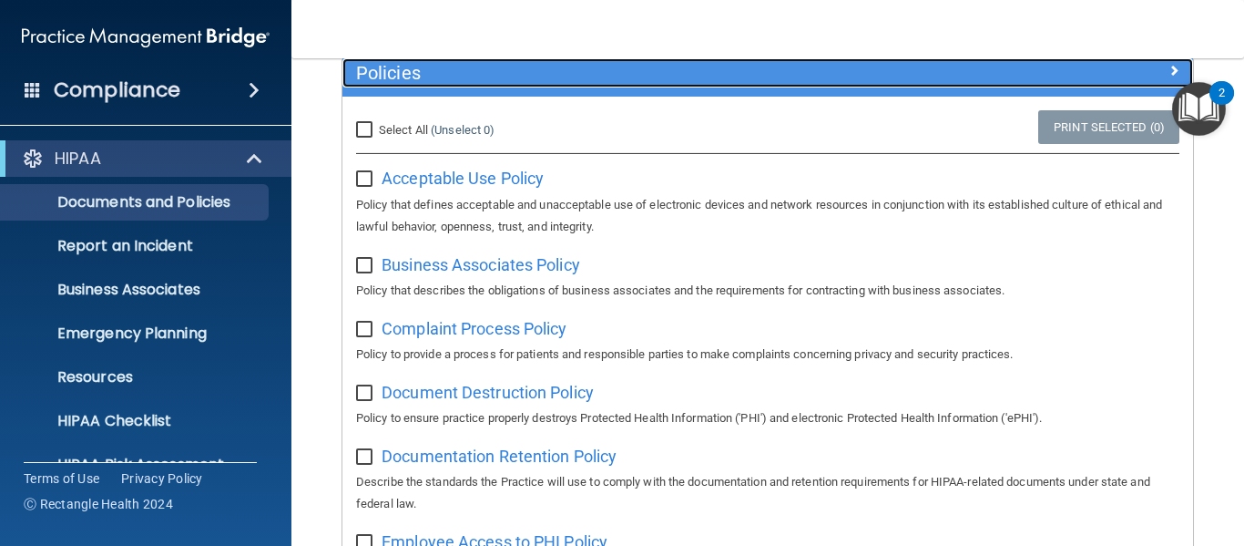
scroll to position [273, 0]
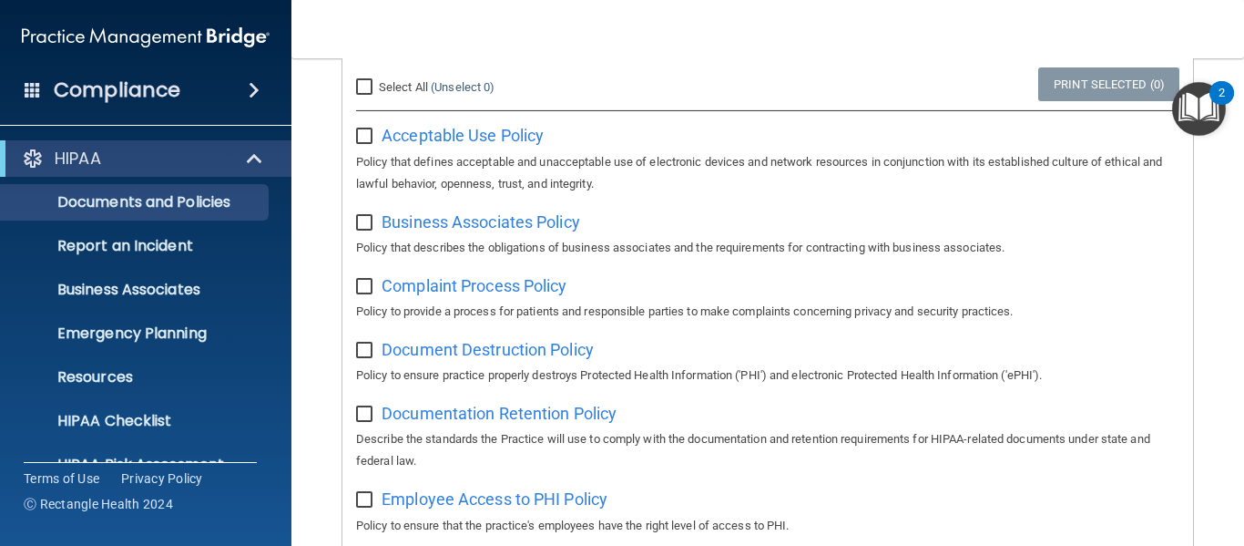
click at [360, 135] on input "checkbox" at bounding box center [366, 136] width 21 height 15
checkbox input "true"
click at [370, 222] on input "checkbox" at bounding box center [366, 223] width 21 height 15
click at [368, 218] on input "checkbox" at bounding box center [366, 223] width 21 height 15
checkbox input "false"
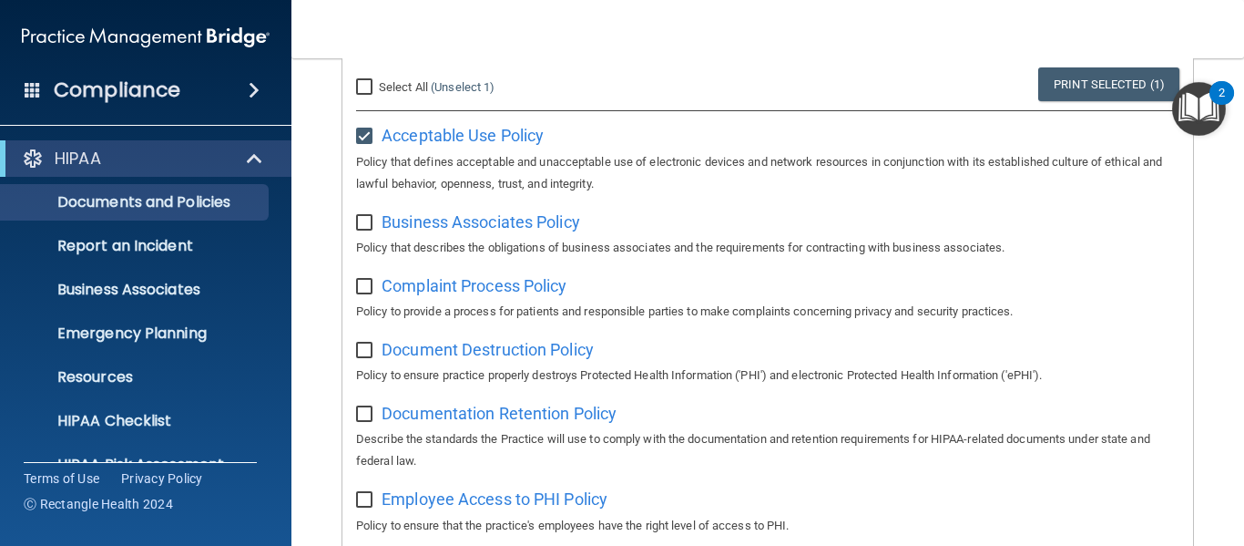
click at [366, 283] on input "checkbox" at bounding box center [366, 287] width 21 height 15
checkbox input "true"
click at [362, 352] on input "checkbox" at bounding box center [366, 350] width 21 height 15
checkbox input "true"
click at [365, 414] on input "checkbox" at bounding box center [366, 414] width 21 height 15
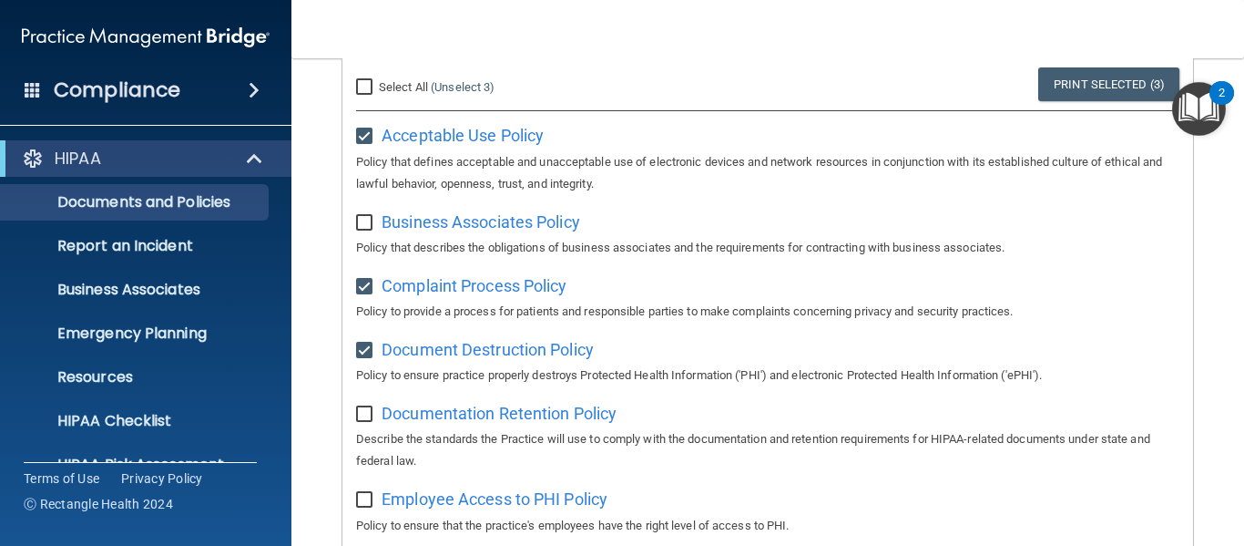
checkbox input "true"
click at [365, 502] on input "checkbox" at bounding box center [366, 500] width 21 height 15
checkbox input "true"
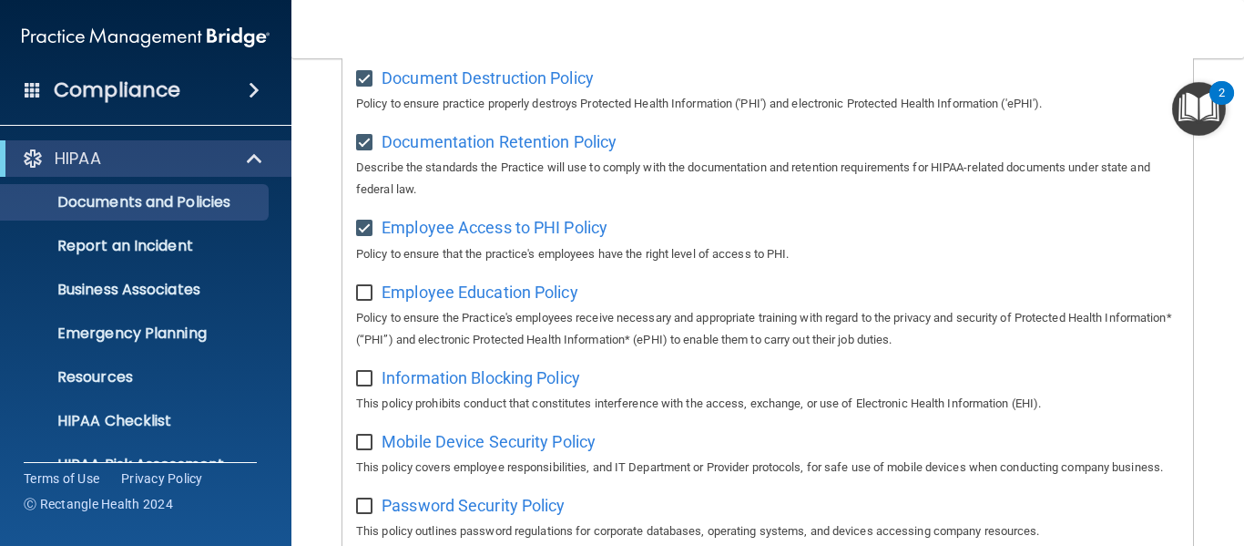
scroll to position [547, 0]
click at [365, 290] on input "checkbox" at bounding box center [366, 291] width 21 height 15
checkbox input "true"
click at [367, 379] on input "checkbox" at bounding box center [366, 377] width 21 height 15
checkbox input "true"
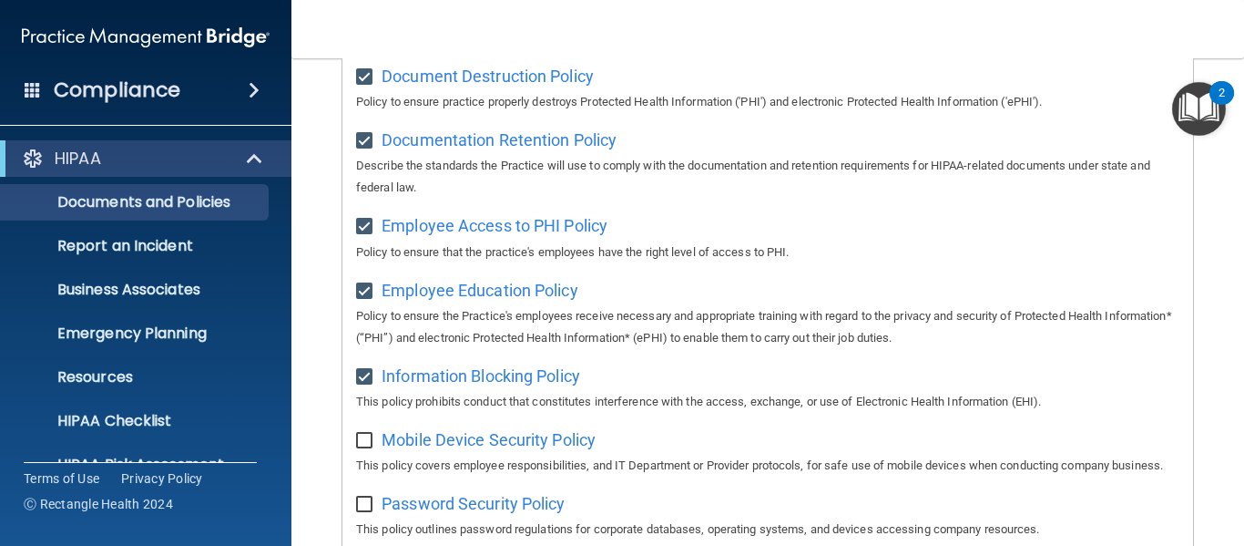
click at [364, 444] on input "checkbox" at bounding box center [366, 441] width 21 height 15
checkbox input "true"
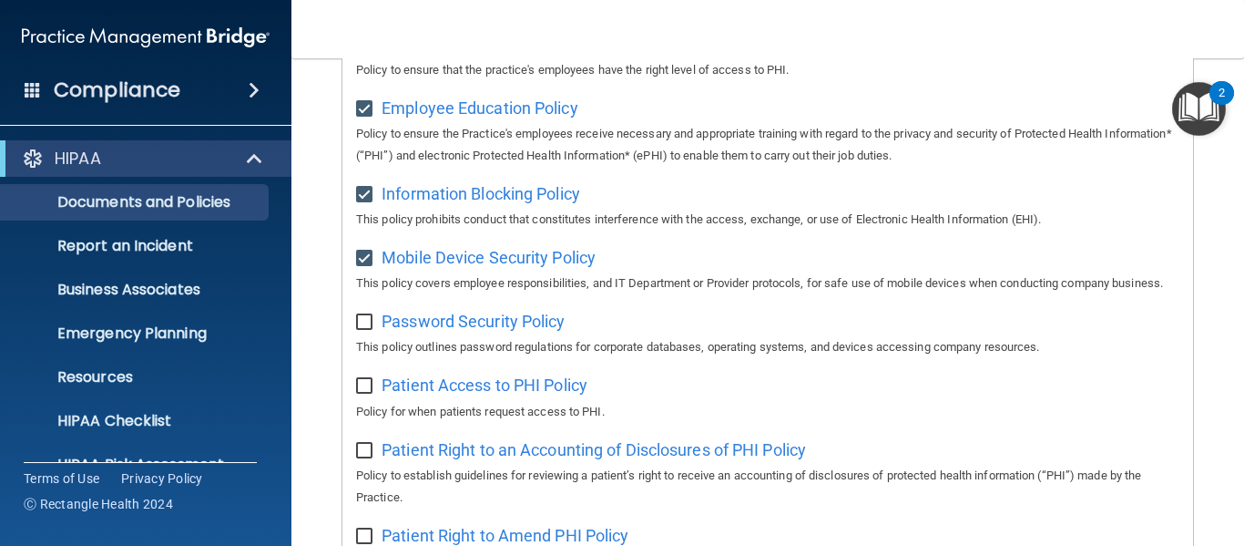
click at [359, 330] on input "checkbox" at bounding box center [366, 322] width 21 height 15
checkbox input "true"
click at [368, 394] on input "checkbox" at bounding box center [366, 386] width 21 height 15
checkbox input "true"
click at [363, 458] on input "checkbox" at bounding box center [366, 451] width 21 height 15
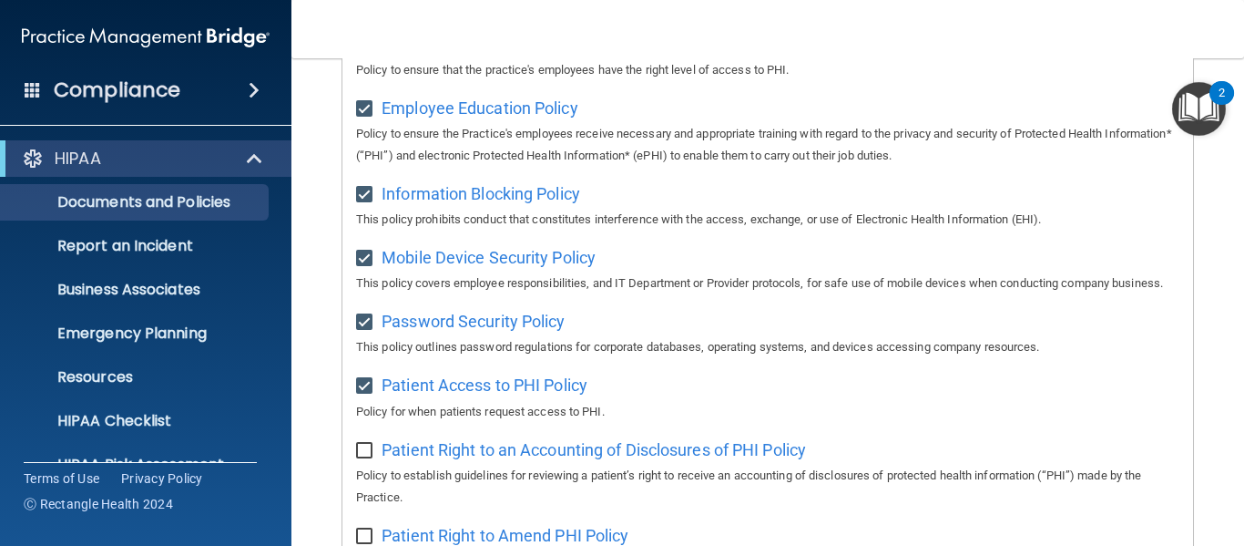
checkbox input "true"
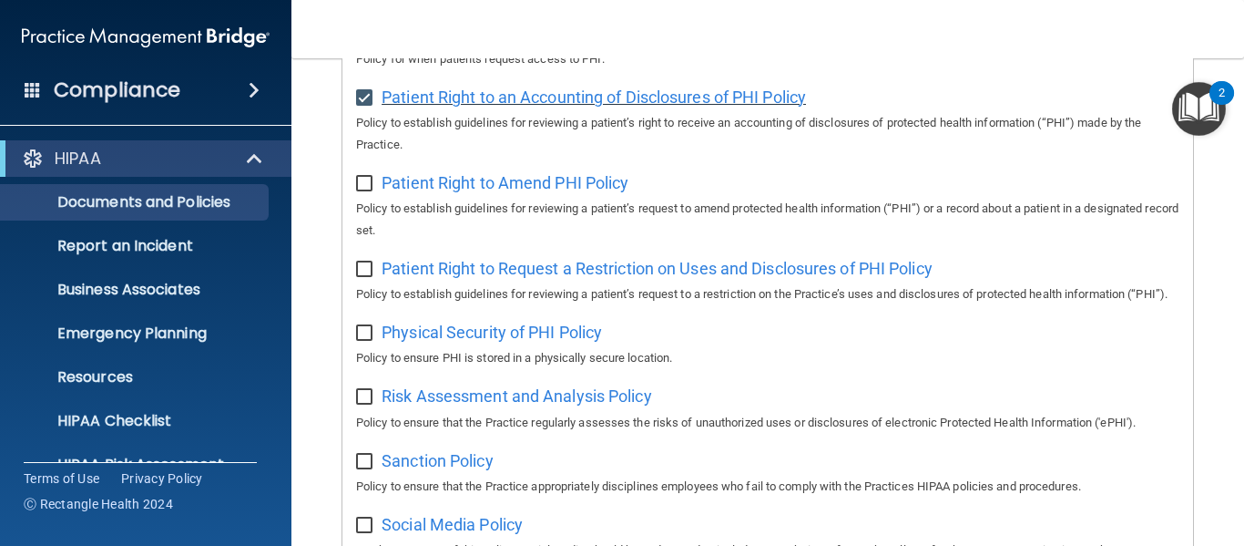
scroll to position [1093, 0]
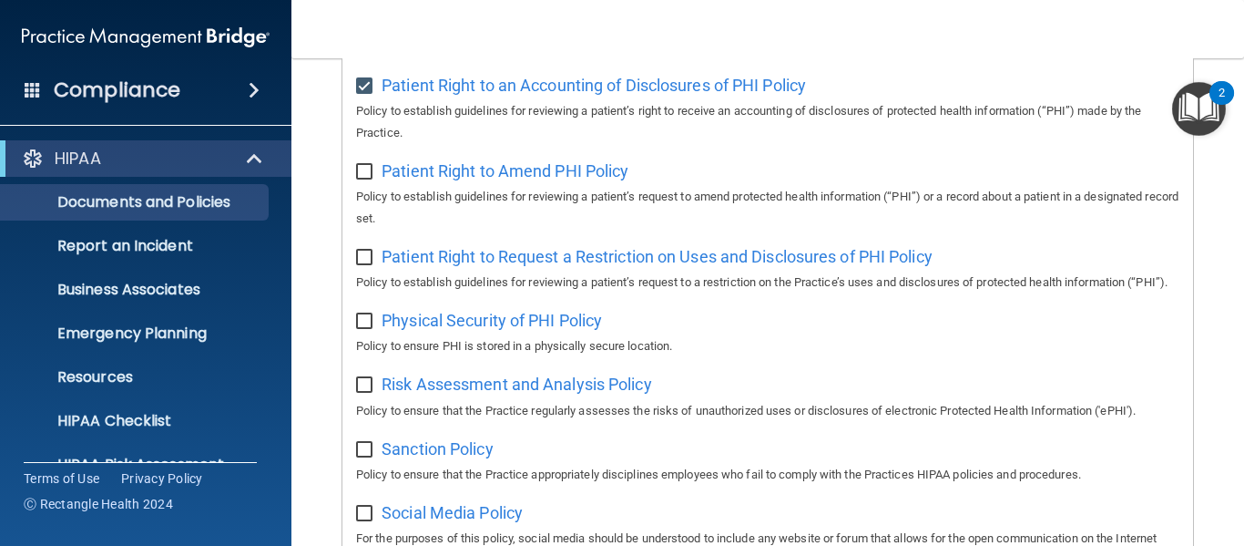
click at [369, 179] on input "checkbox" at bounding box center [366, 172] width 21 height 15
checkbox input "true"
click at [366, 265] on input "checkbox" at bounding box center [366, 258] width 21 height 15
checkbox input "true"
click at [360, 393] on input "checkbox" at bounding box center [366, 385] width 21 height 15
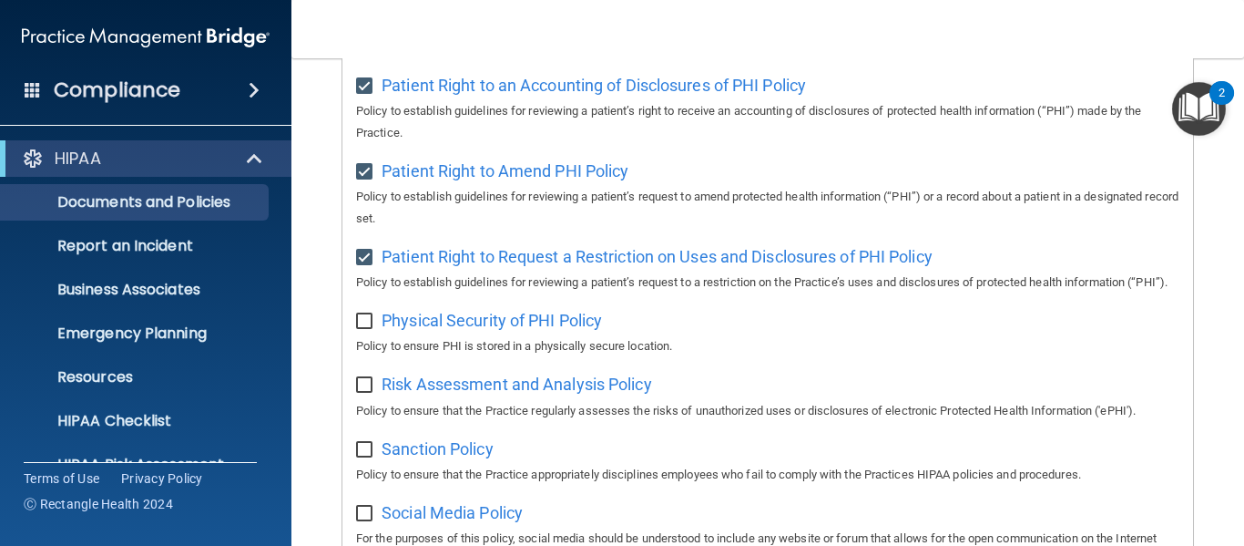
checkbox input "true"
click at [363, 457] on input "checkbox" at bounding box center [366, 450] width 21 height 15
checkbox input "true"
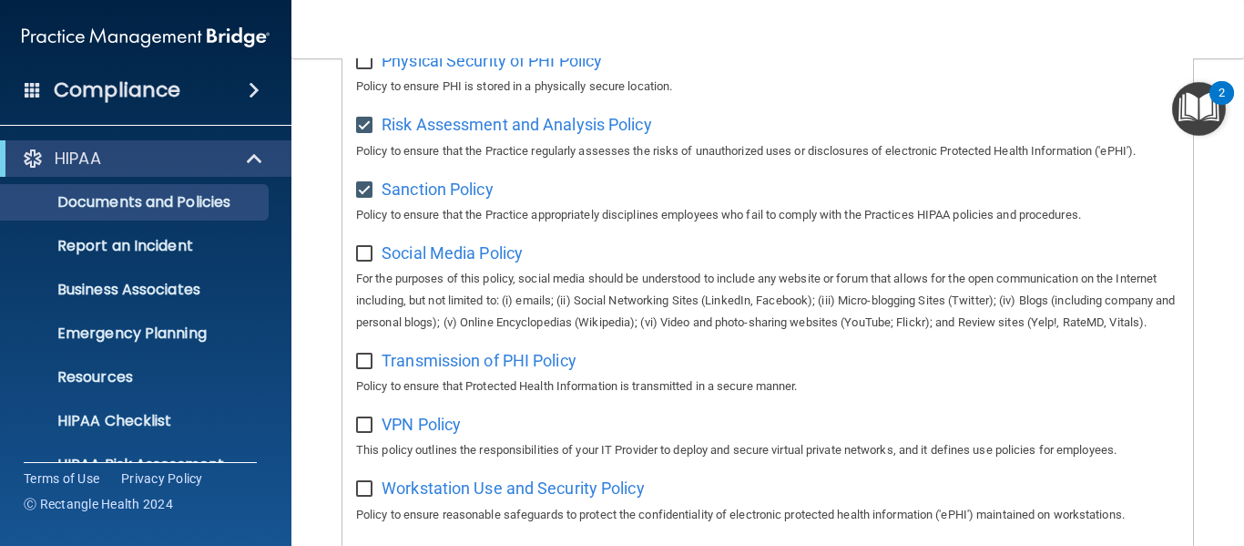
scroll to position [1367, 0]
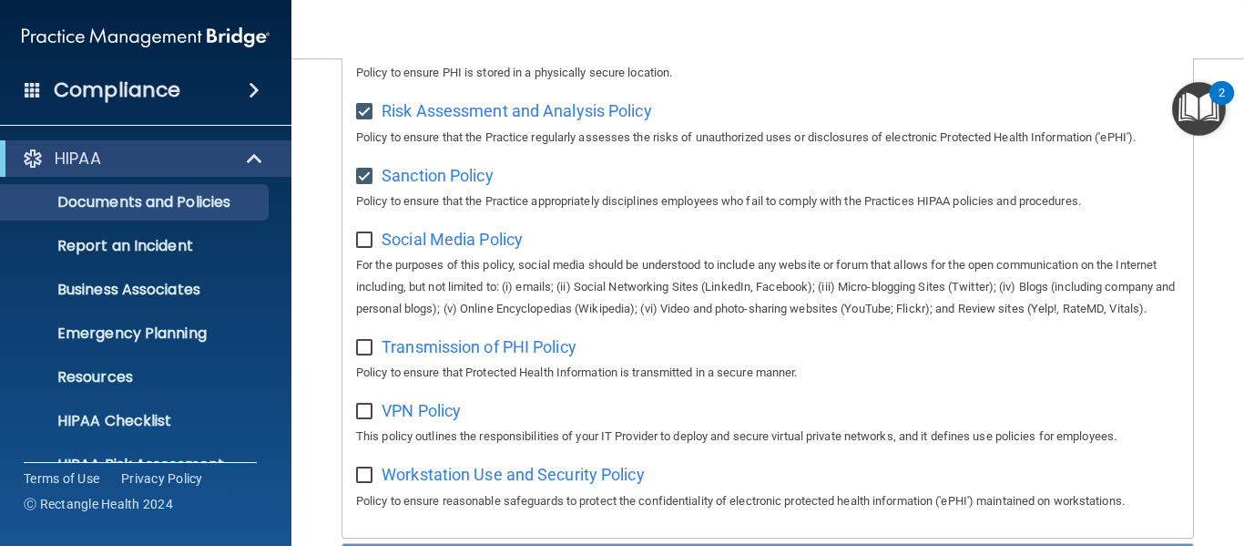
click at [368, 248] on input "checkbox" at bounding box center [366, 240] width 21 height 15
checkbox input "true"
click at [363, 355] on input "checkbox" at bounding box center [366, 348] width 21 height 15
checkbox input "true"
click at [369, 419] on input "checkbox" at bounding box center [366, 411] width 21 height 15
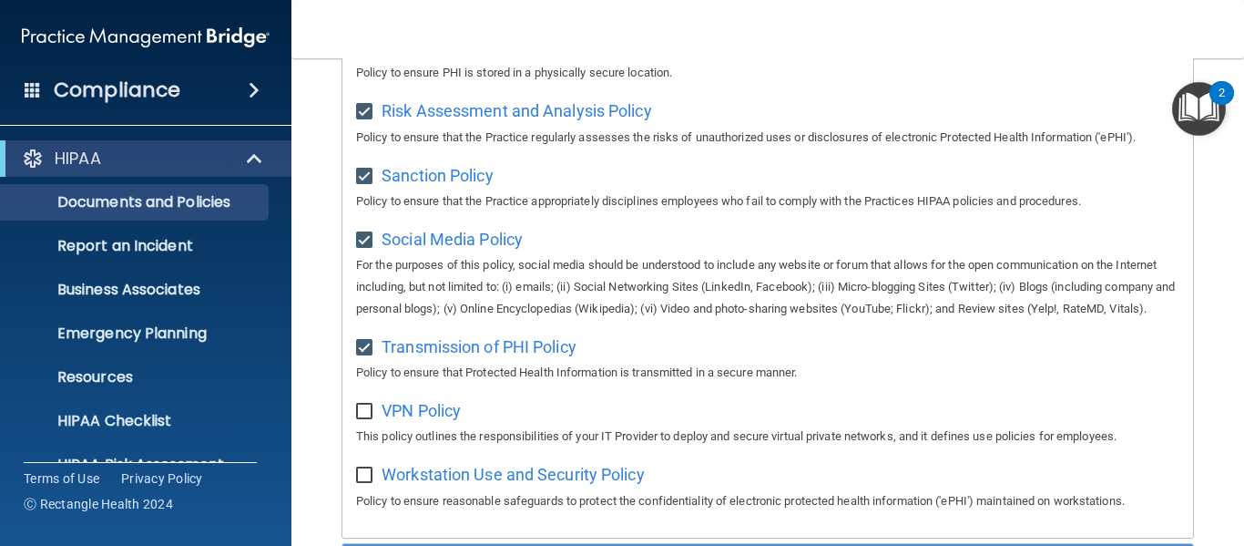
checkbox input "true"
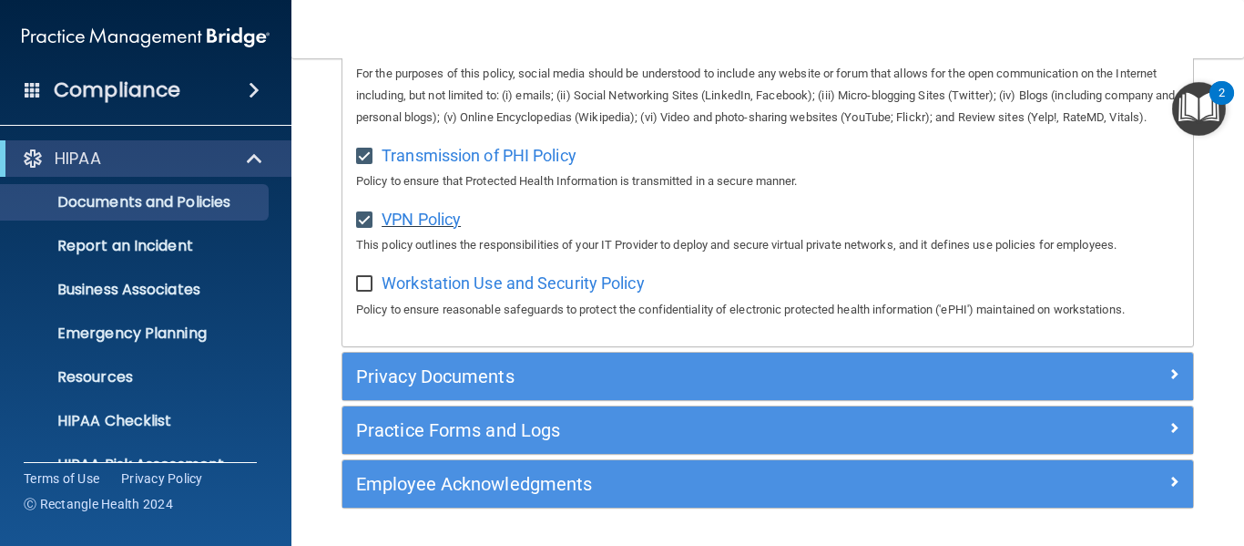
scroll to position [1640, 0]
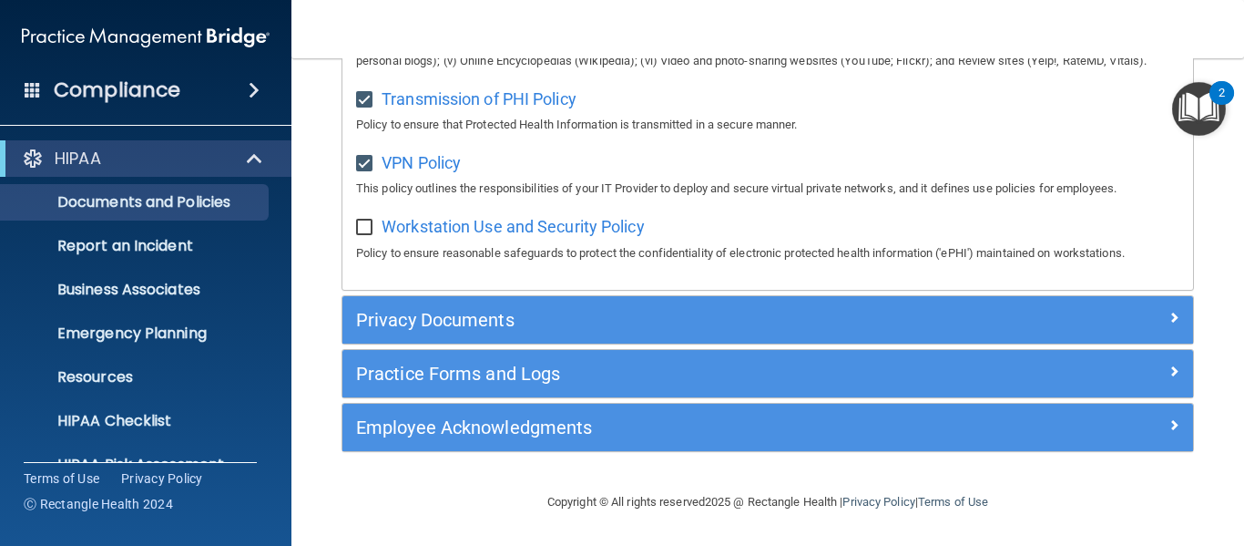
click at [366, 235] on input "checkbox" at bounding box center [366, 227] width 21 height 15
checkbox input "true"
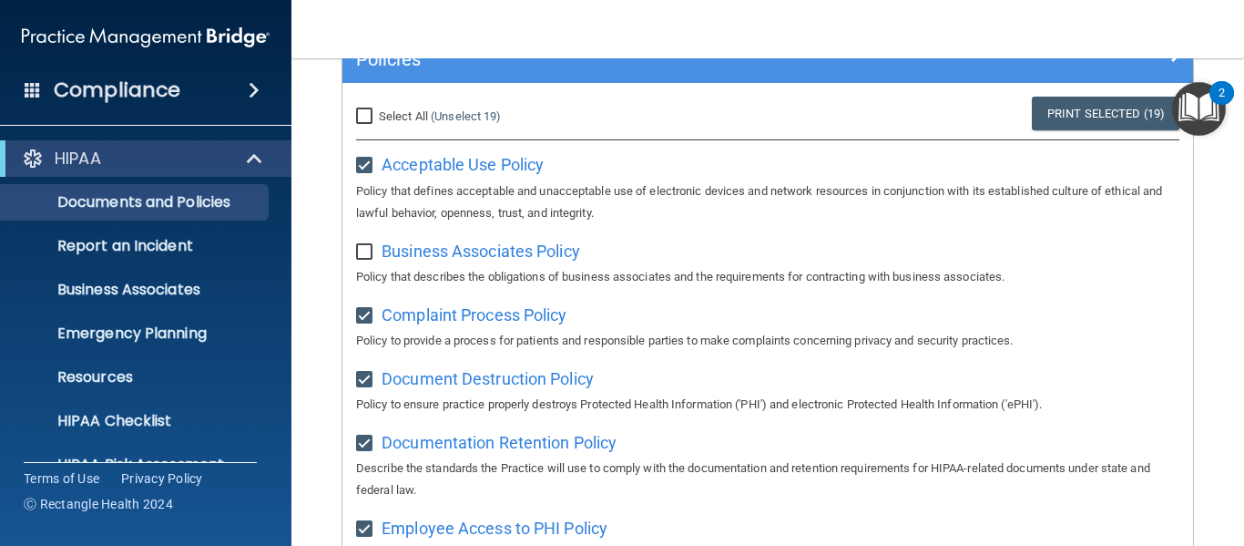
scroll to position [241, 0]
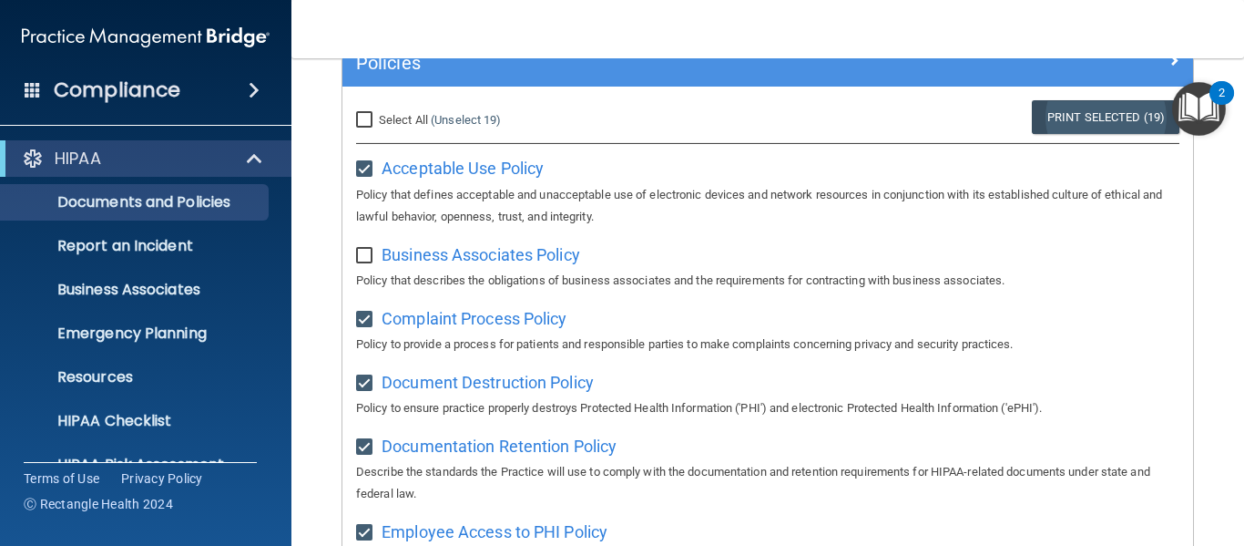
click at [1074, 119] on link "Print Selected (19)" at bounding box center [1106, 117] width 148 height 34
